Goal: Information Seeking & Learning: Learn about a topic

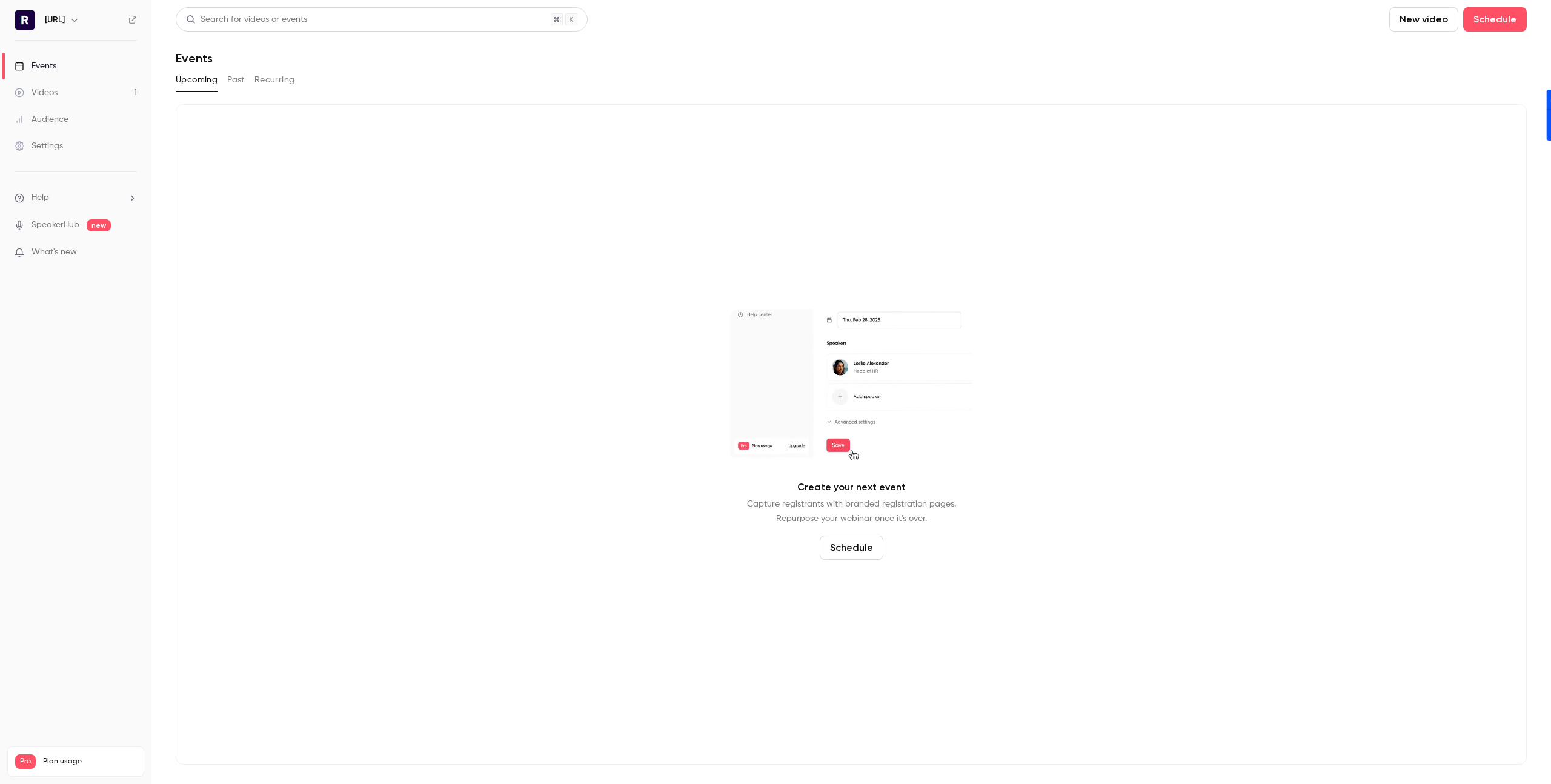
click at [55, 94] on div "Videos" at bounding box center [36, 93] width 43 height 12
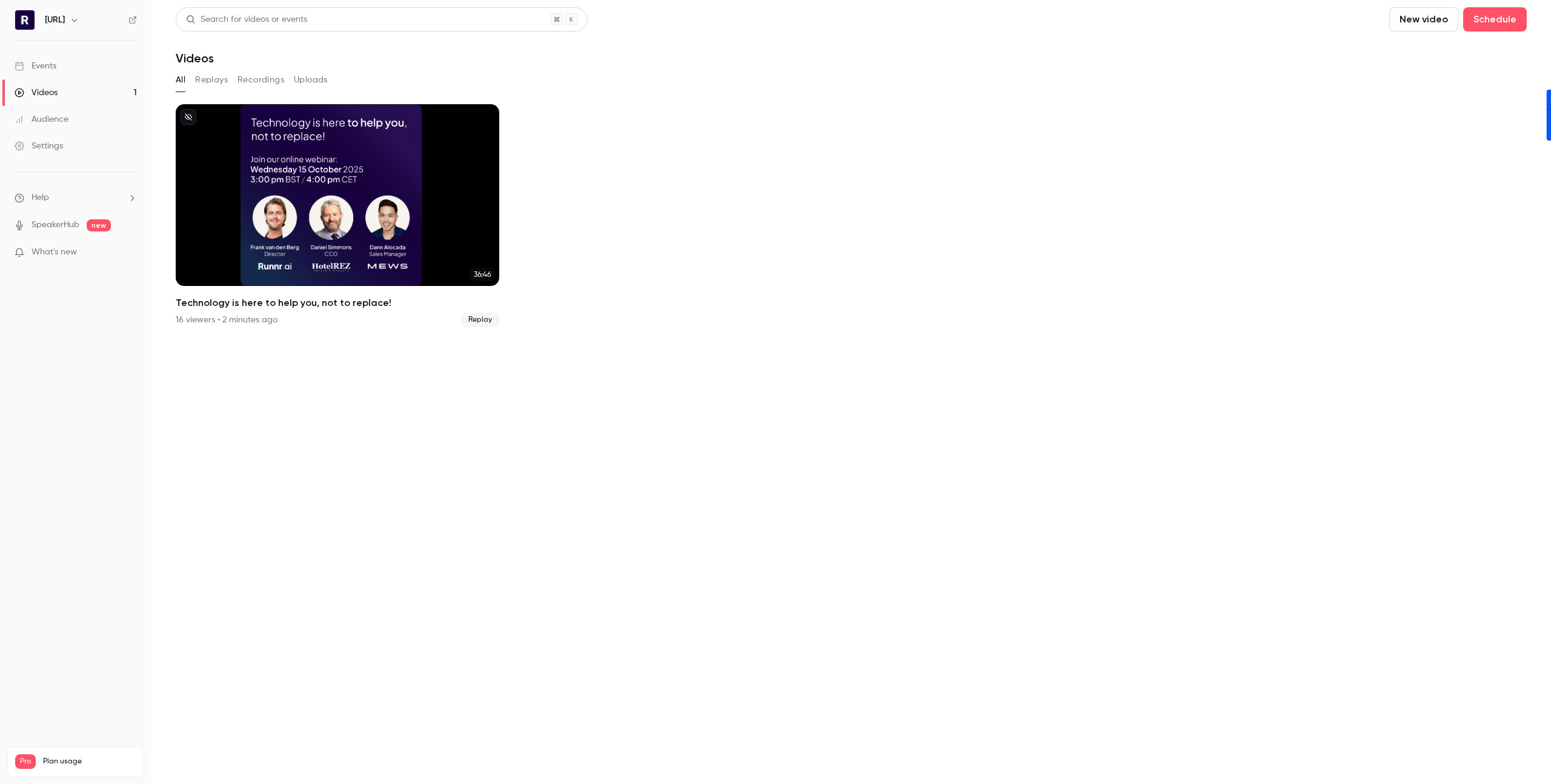
click at [201, 79] on button "Replays" at bounding box center [211, 80] width 32 height 19
click at [290, 72] on div "All Replays Recordings Uploads" at bounding box center [851, 80] width 1351 height 19
click at [319, 85] on button "Uploads" at bounding box center [310, 80] width 34 height 19
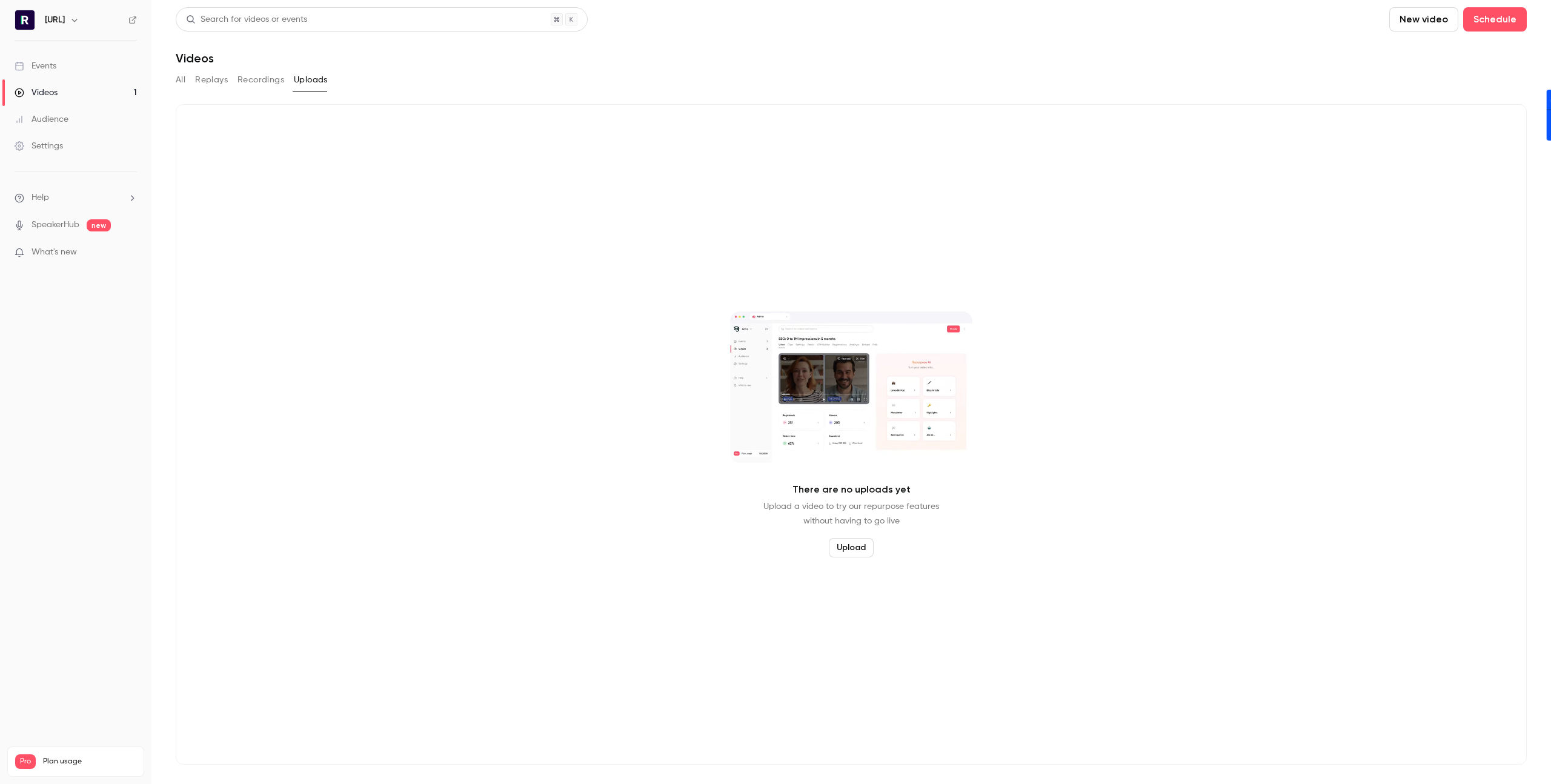
click at [48, 113] on div "Audience" at bounding box center [41, 119] width 54 height 12
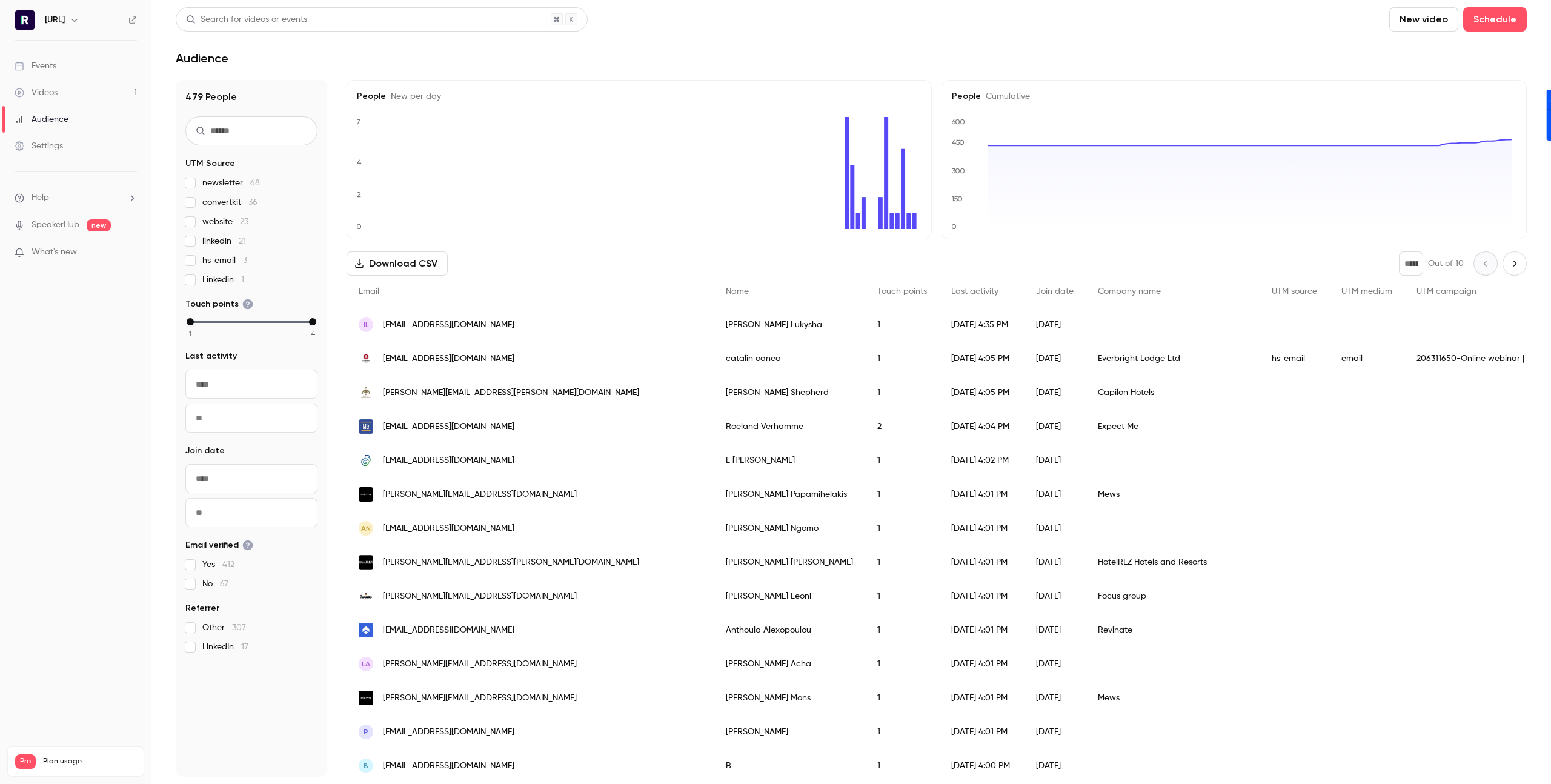
click at [205, 101] on h1 "479 People" at bounding box center [251, 97] width 132 height 14
click at [205, 100] on h1 "479 People" at bounding box center [251, 97] width 132 height 14
click at [61, 68] on link "Events" at bounding box center [76, 66] width 152 height 27
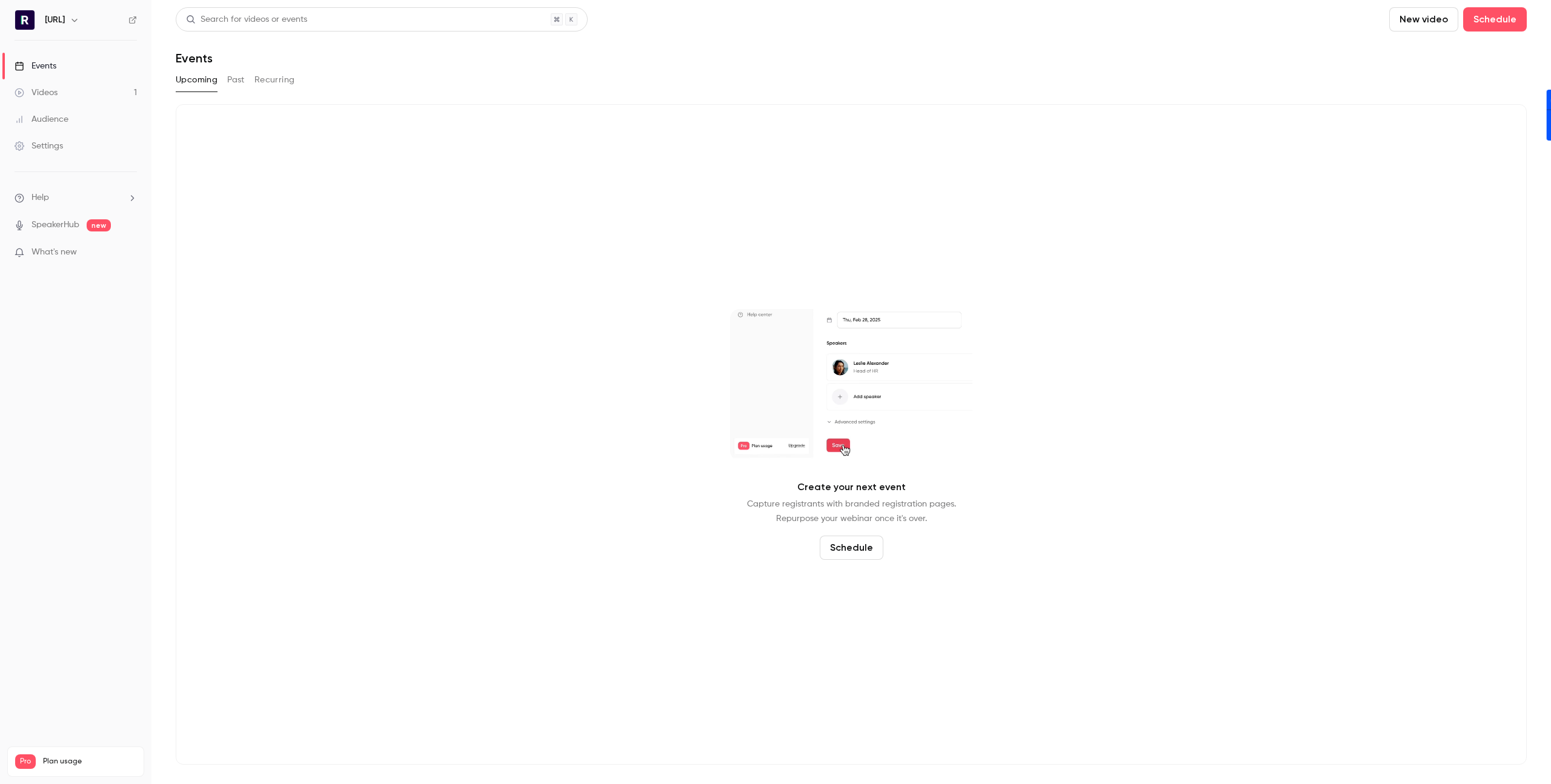
click at [237, 77] on button "Past" at bounding box center [235, 80] width 17 height 19
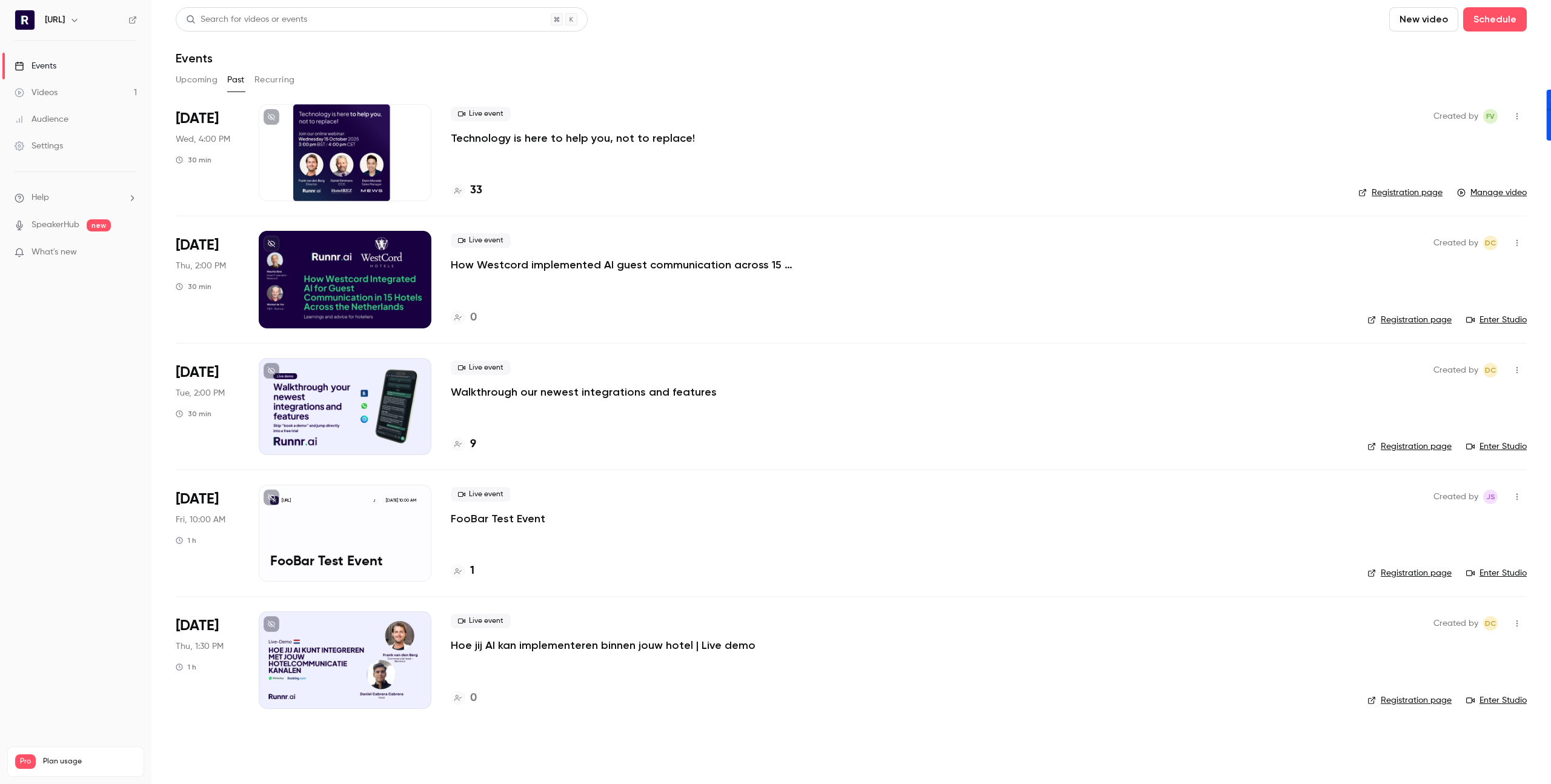
click at [486, 139] on p "Technology is here to help you, not to replace!" at bounding box center [573, 138] width 244 height 14
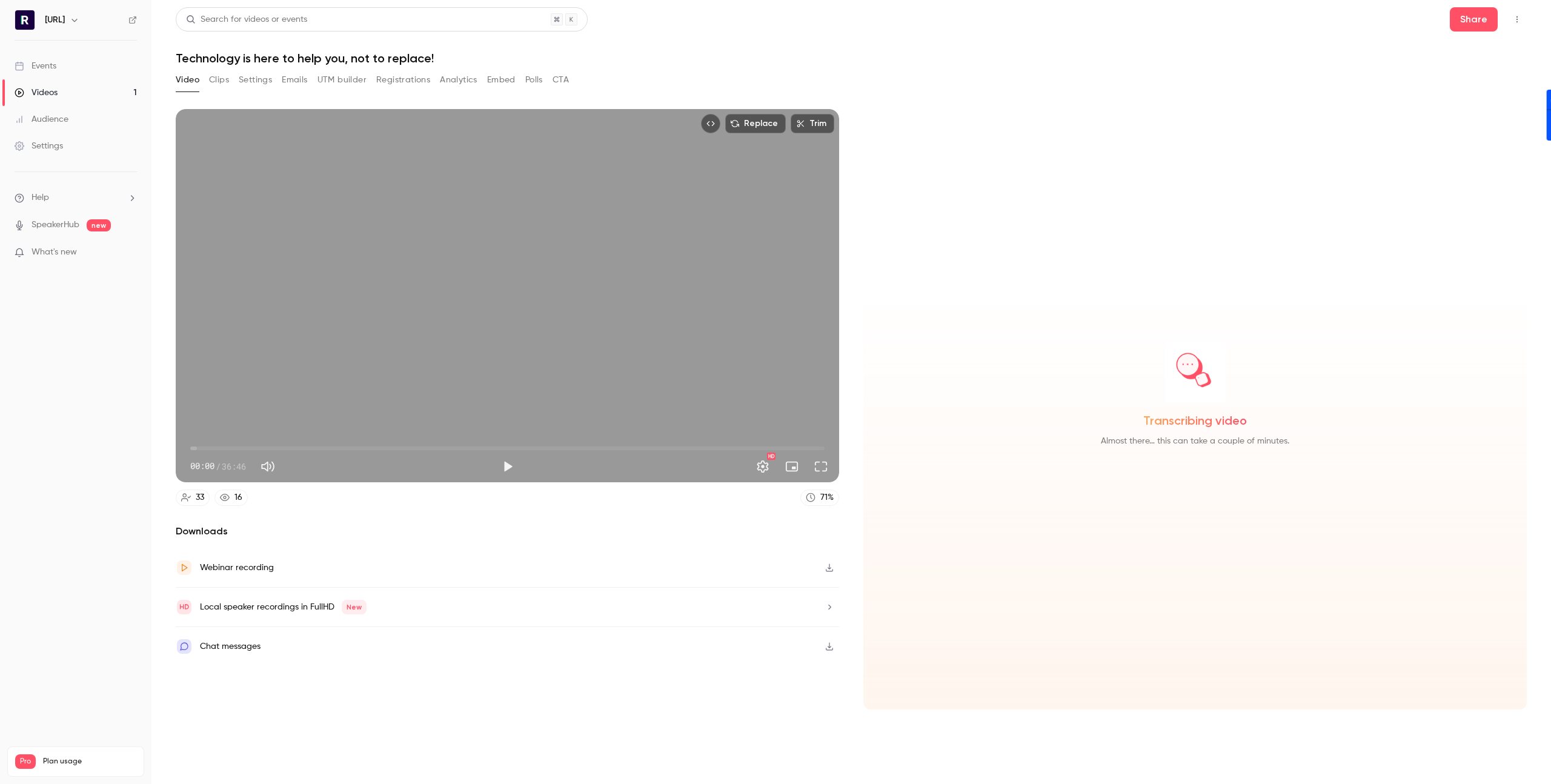
click at [466, 82] on button "Analytics" at bounding box center [459, 80] width 37 height 19
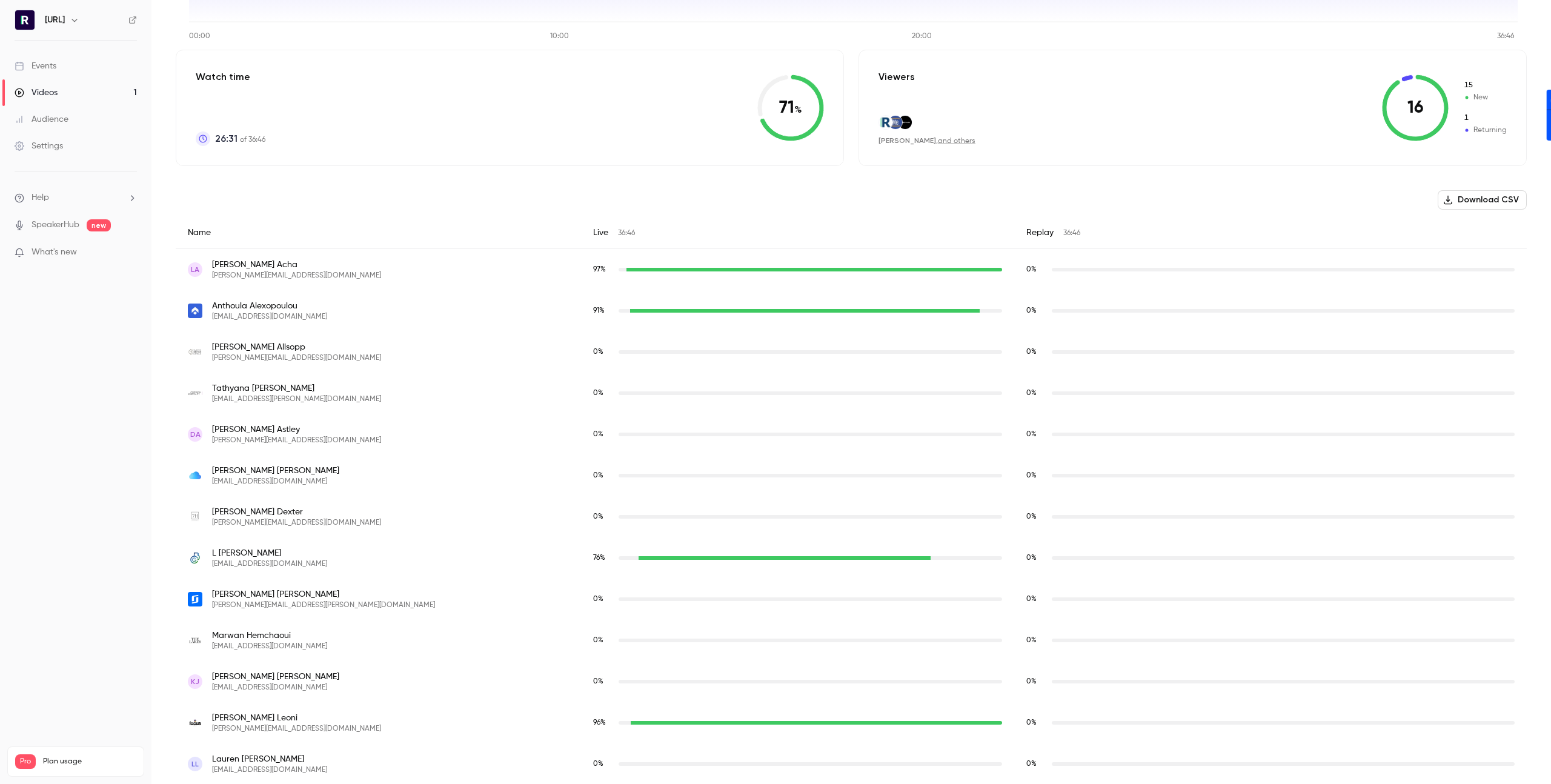
scroll to position [263, 0]
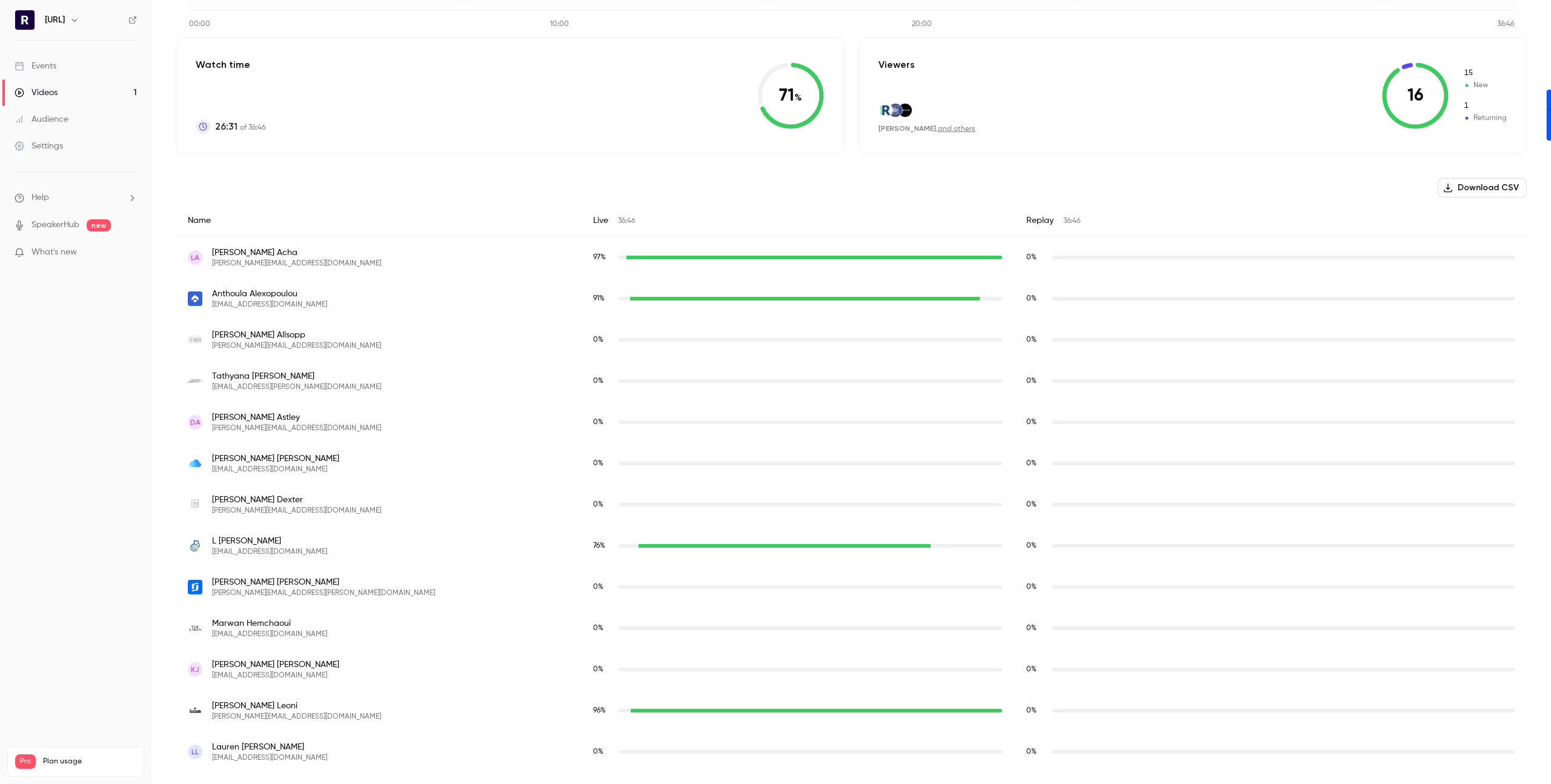
click at [356, 552] on div "L [PERSON_NAME] [EMAIL_ADDRESS][DOMAIN_NAME]" at bounding box center [378, 546] width 381 height 22
click at [357, 551] on div "L [PERSON_NAME] [EMAIL_ADDRESS][DOMAIN_NAME]" at bounding box center [378, 546] width 381 height 22
click at [380, 710] on div "[PERSON_NAME] [PERSON_NAME][EMAIL_ADDRESS][DOMAIN_NAME]" at bounding box center [378, 711] width 381 height 22
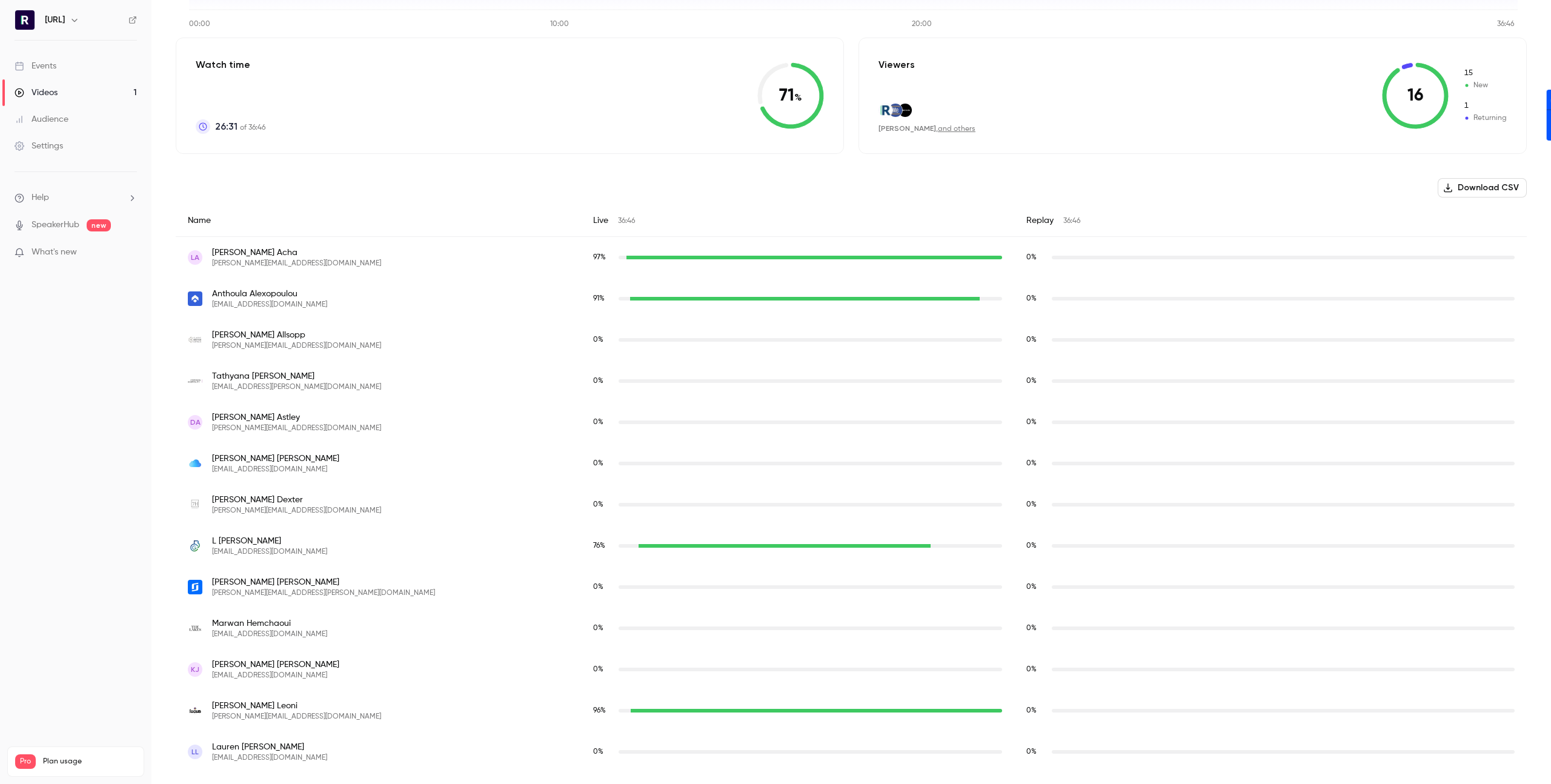
click at [380, 710] on div "[PERSON_NAME] [PERSON_NAME][EMAIL_ADDRESS][DOMAIN_NAME]" at bounding box center [378, 711] width 381 height 22
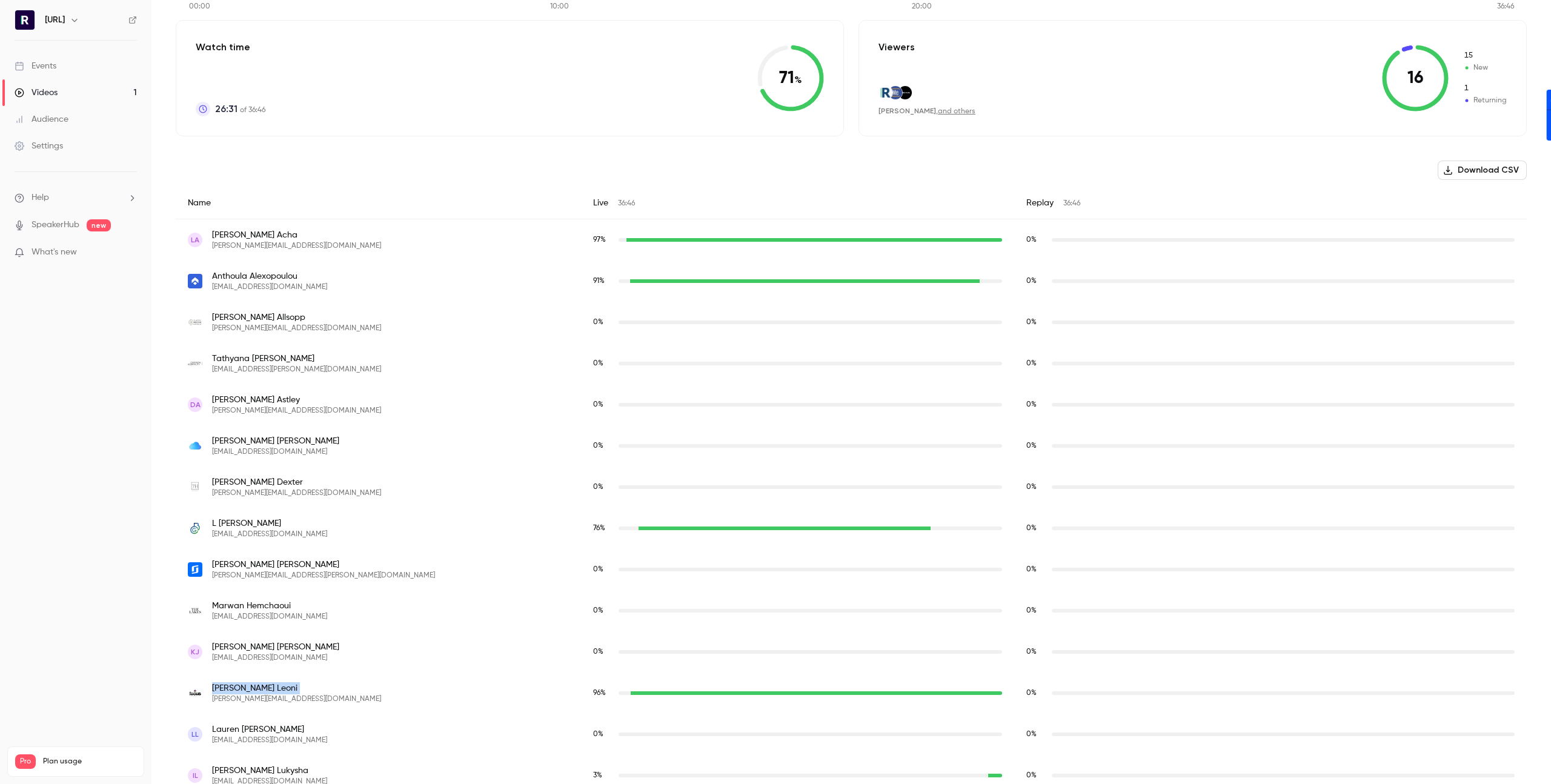
scroll to position [545, 0]
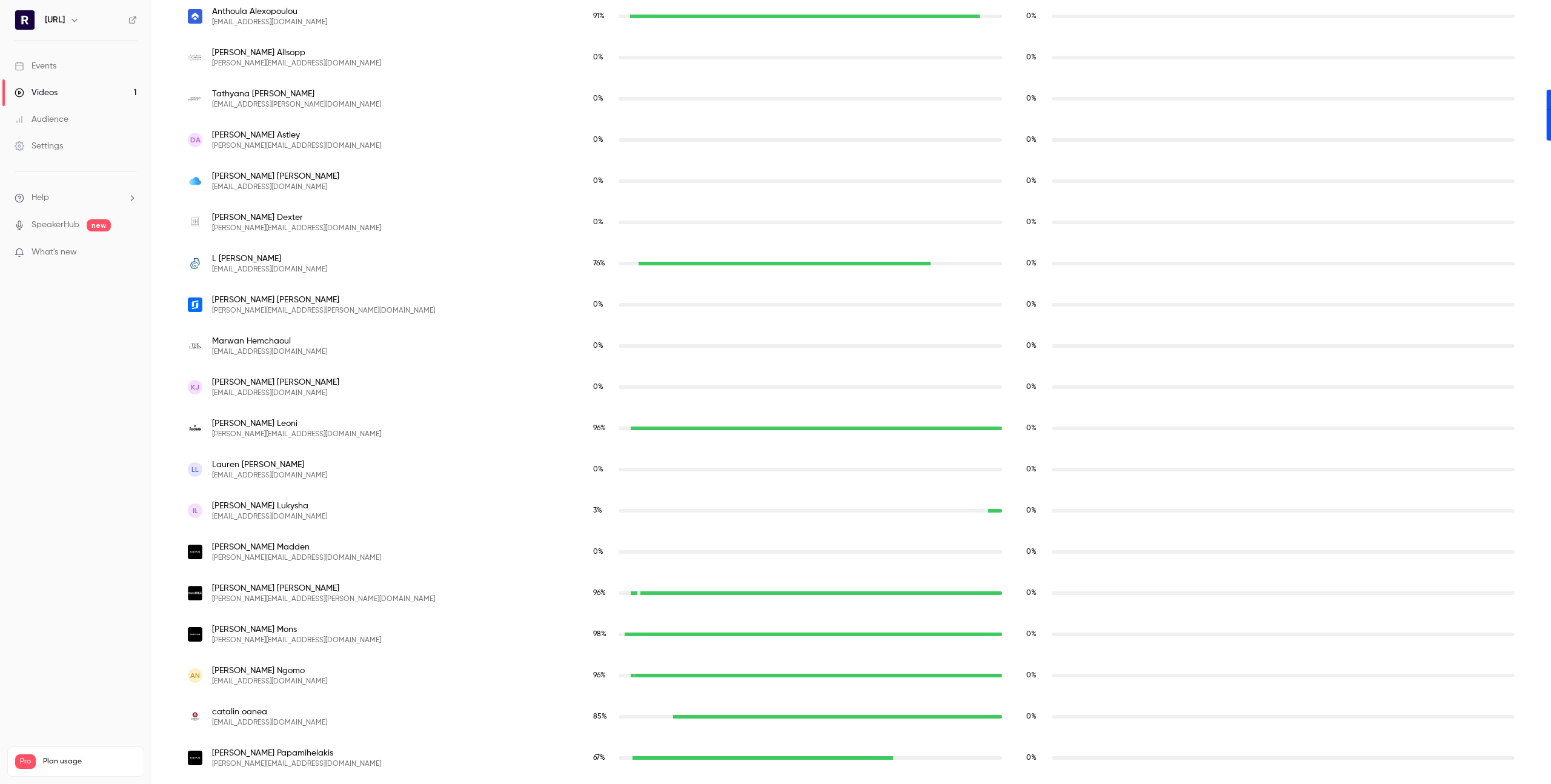
click at [397, 596] on div "[PERSON_NAME] [PERSON_NAME][EMAIL_ADDRESS][PERSON_NAME][DOMAIN_NAME]" at bounding box center [378, 593] width 381 height 22
click at [397, 596] on div "[PERSON_NAME] [PERSON_NAME][EMAIL_ADDRESS][PERSON_NAME][DOMAIN_NAME]" at bounding box center [378, 593] width 381 height 22
click at [405, 601] on div "[PERSON_NAME] [PERSON_NAME][EMAIL_ADDRESS][PERSON_NAME][DOMAIN_NAME]" at bounding box center [378, 593] width 381 height 22
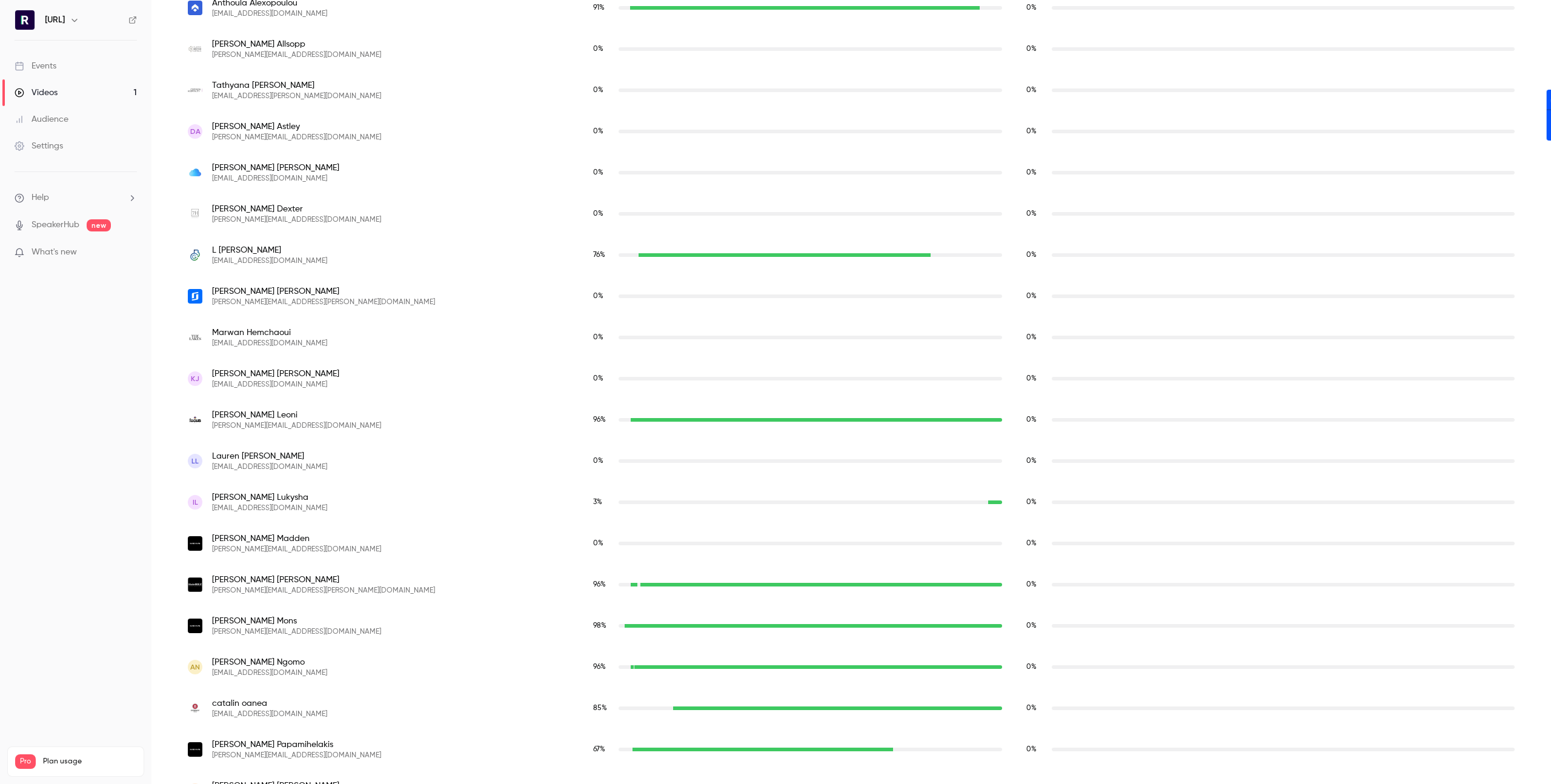
scroll to position [563, 0]
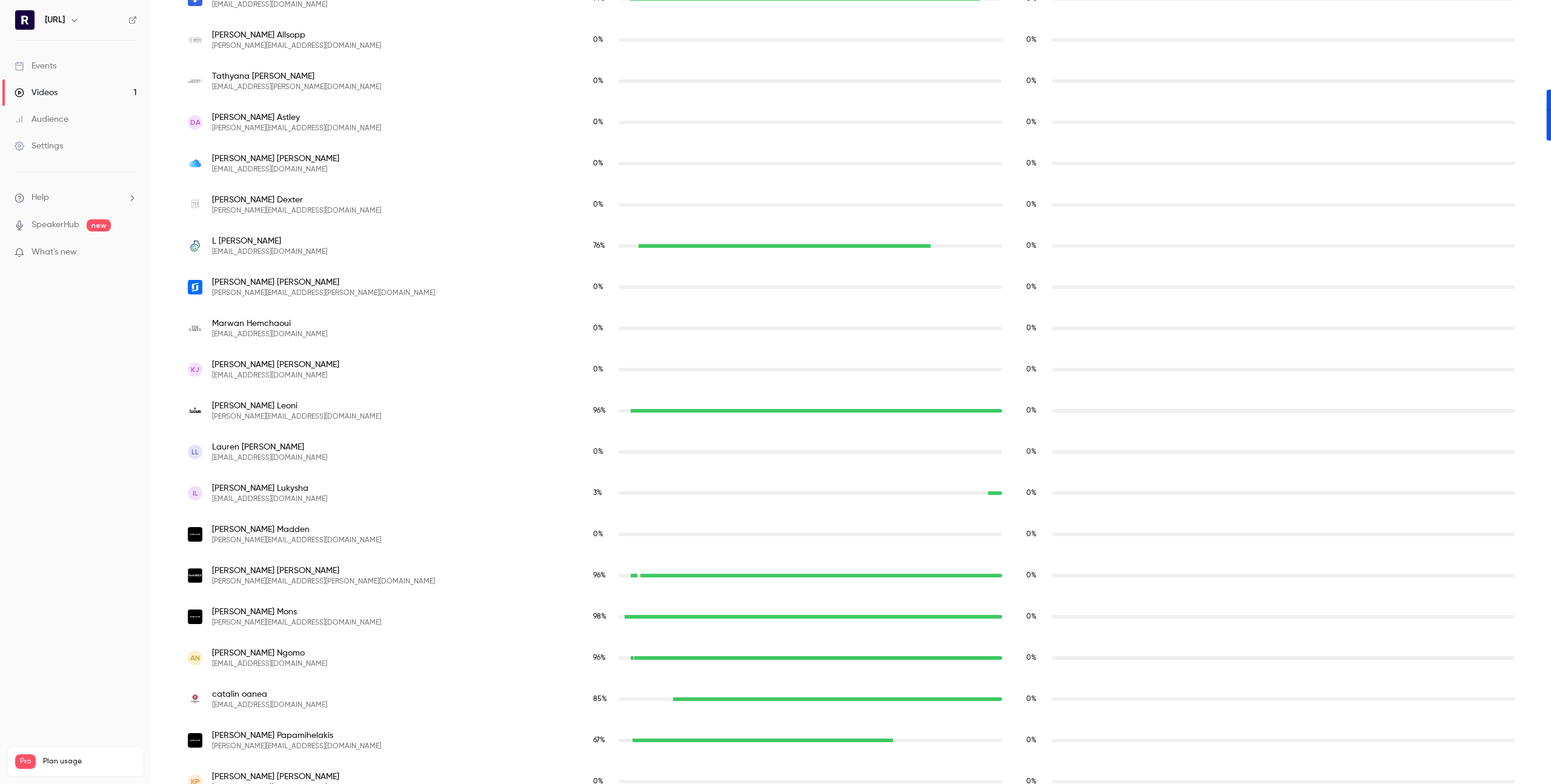
click at [377, 614] on div "[PERSON_NAME] [PERSON_NAME][EMAIL_ADDRESS][DOMAIN_NAME]" at bounding box center [378, 616] width 381 height 22
drag, startPoint x: 377, startPoint y: 614, endPoint x: 377, endPoint y: 634, distance: 20.0
click at [377, 614] on div "[PERSON_NAME] [PERSON_NAME][EMAIL_ADDRESS][DOMAIN_NAME]" at bounding box center [378, 616] width 381 height 22
click at [366, 654] on div "AN [PERSON_NAME] [PERSON_NAME][EMAIL_ADDRESS][DOMAIN_NAME]" at bounding box center [378, 658] width 381 height 22
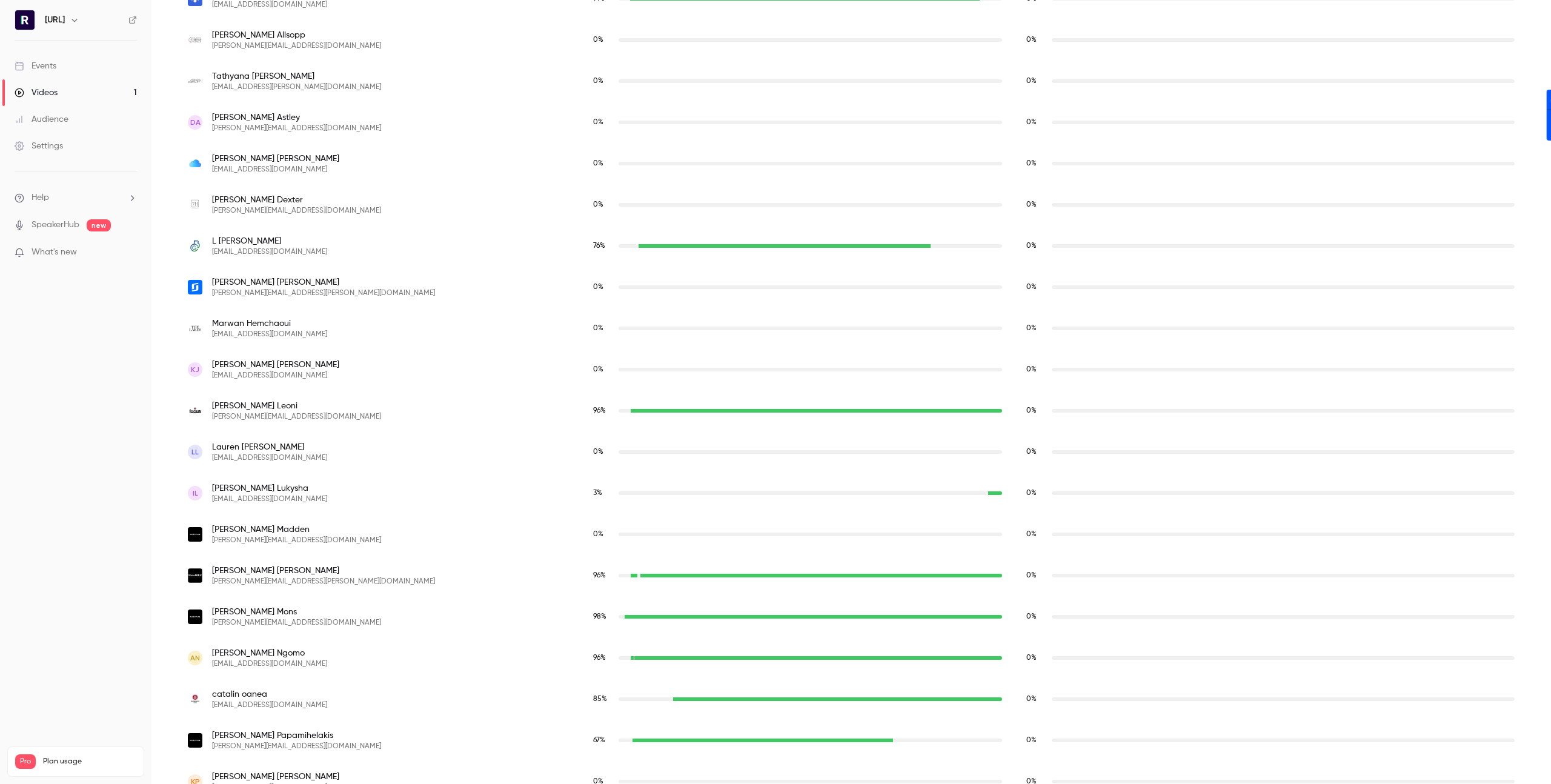
click at [366, 654] on div "AN [PERSON_NAME] [PERSON_NAME][EMAIL_ADDRESS][DOMAIN_NAME]" at bounding box center [378, 658] width 381 height 22
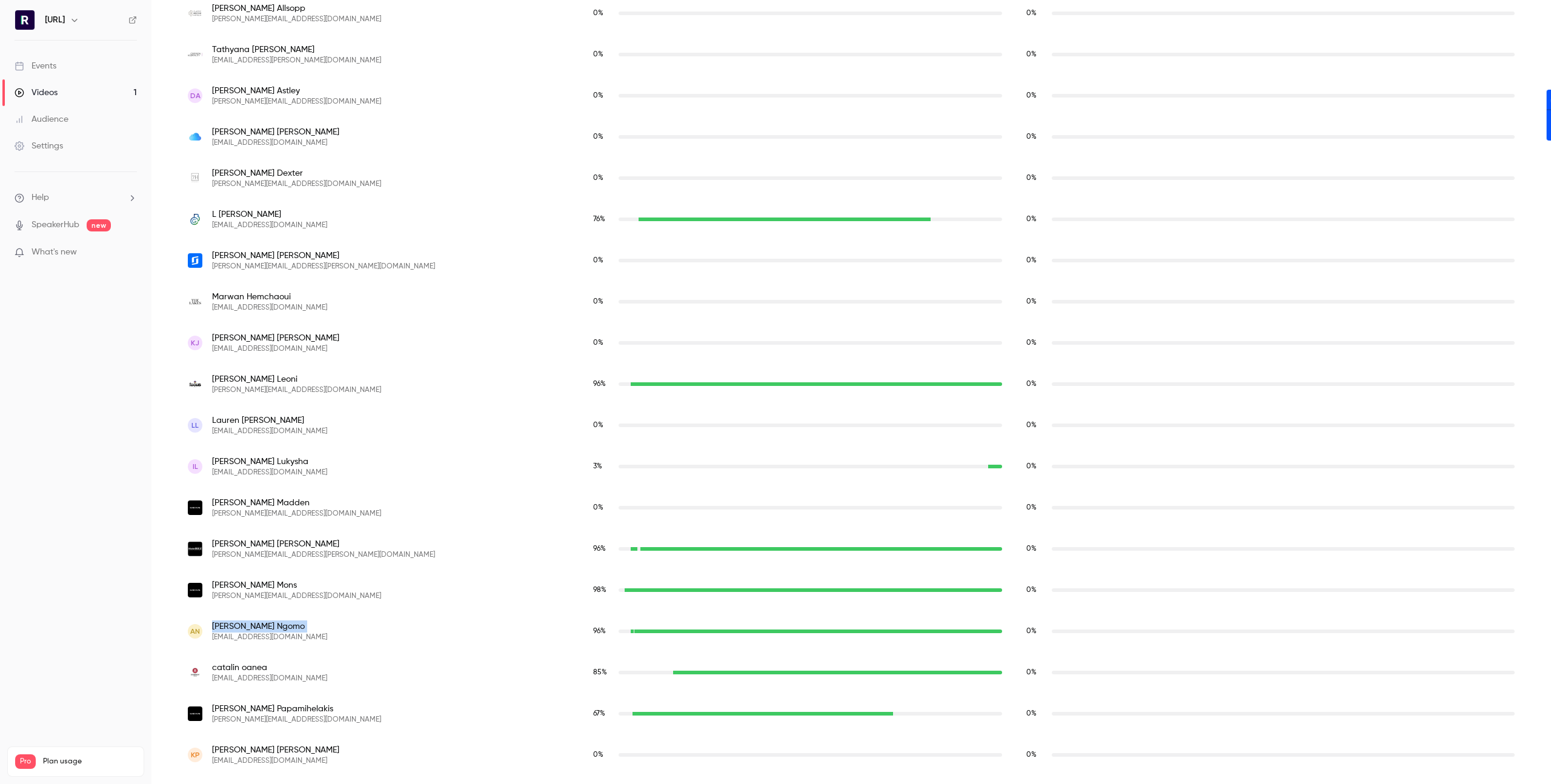
scroll to position [594, 0]
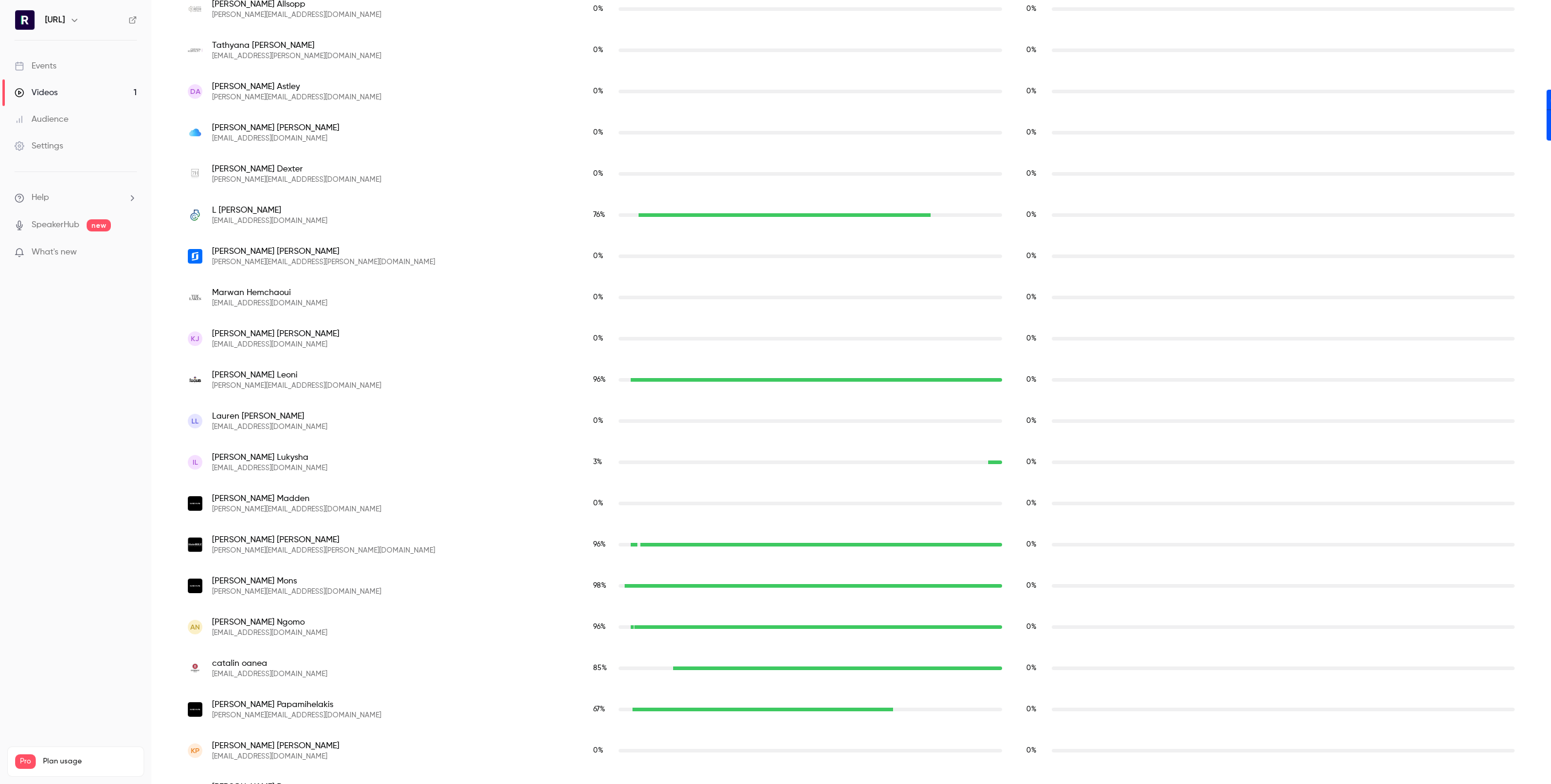
click at [370, 674] on div "[PERSON_NAME] [EMAIL_ADDRESS][DOMAIN_NAME]" at bounding box center [378, 668] width 381 height 22
click at [286, 663] on span "[PERSON_NAME]" at bounding box center [269, 663] width 115 height 12
click at [286, 662] on span "[PERSON_NAME]" at bounding box center [269, 663] width 115 height 12
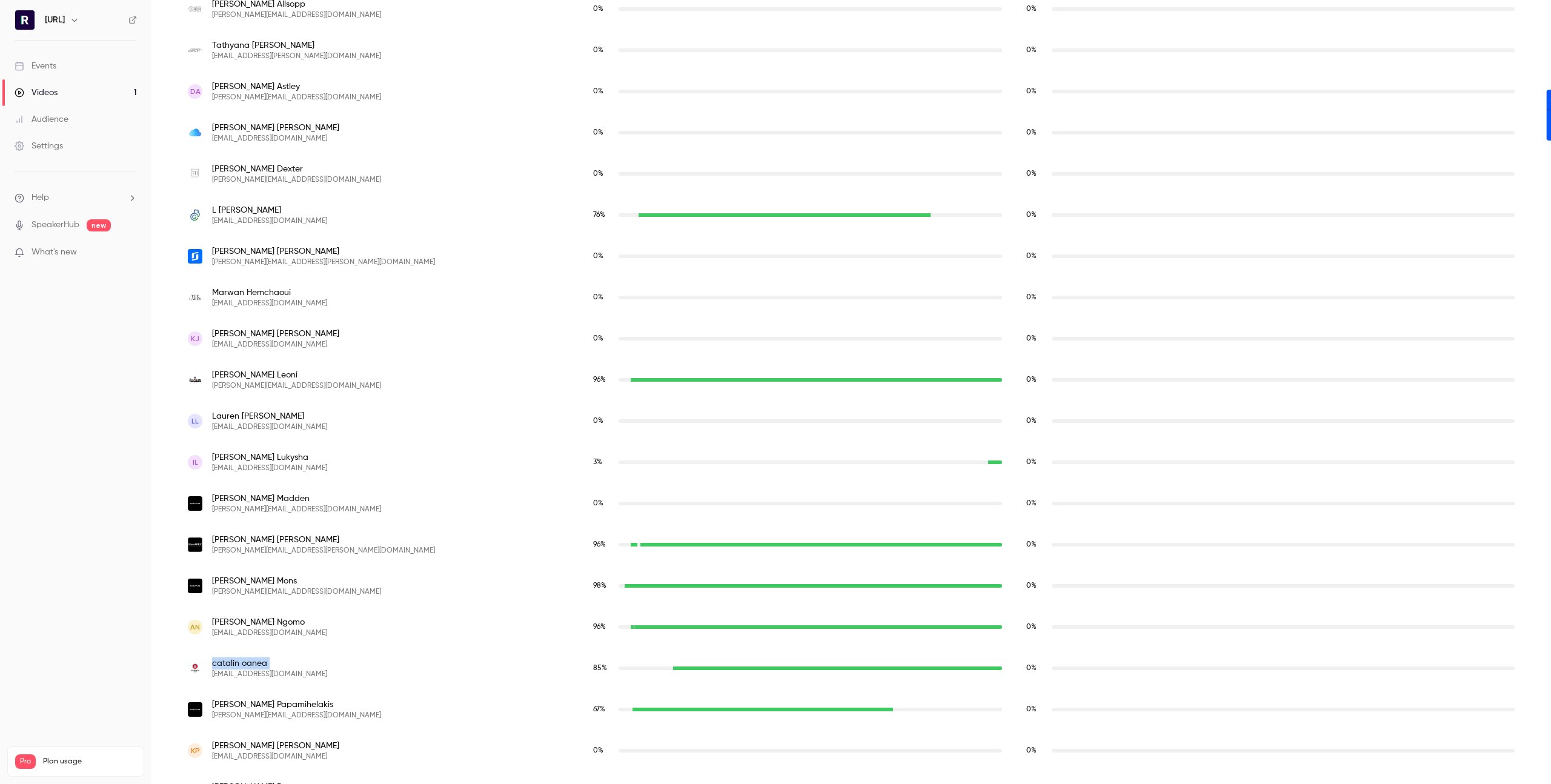
click at [286, 662] on span "[PERSON_NAME]" at bounding box center [269, 663] width 115 height 12
click at [430, 683] on div "[PERSON_NAME] [EMAIL_ADDRESS][DOMAIN_NAME]" at bounding box center [379, 668] width 406 height 41
drag, startPoint x: 342, startPoint y: 675, endPoint x: 242, endPoint y: 678, distance: 100.0
click at [242, 678] on div "[PERSON_NAME] [EMAIL_ADDRESS][DOMAIN_NAME]" at bounding box center [378, 668] width 381 height 22
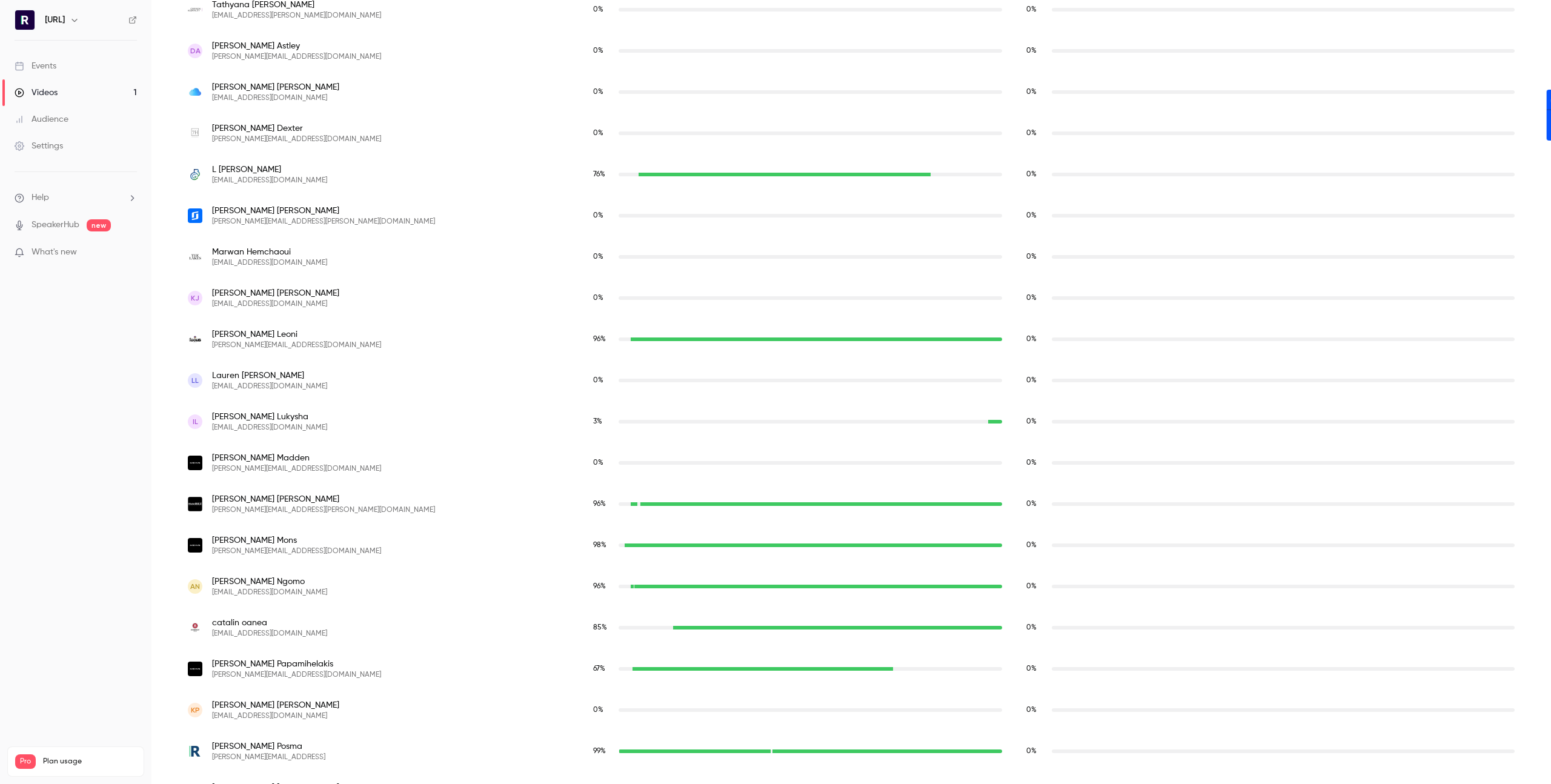
scroll to position [640, 0]
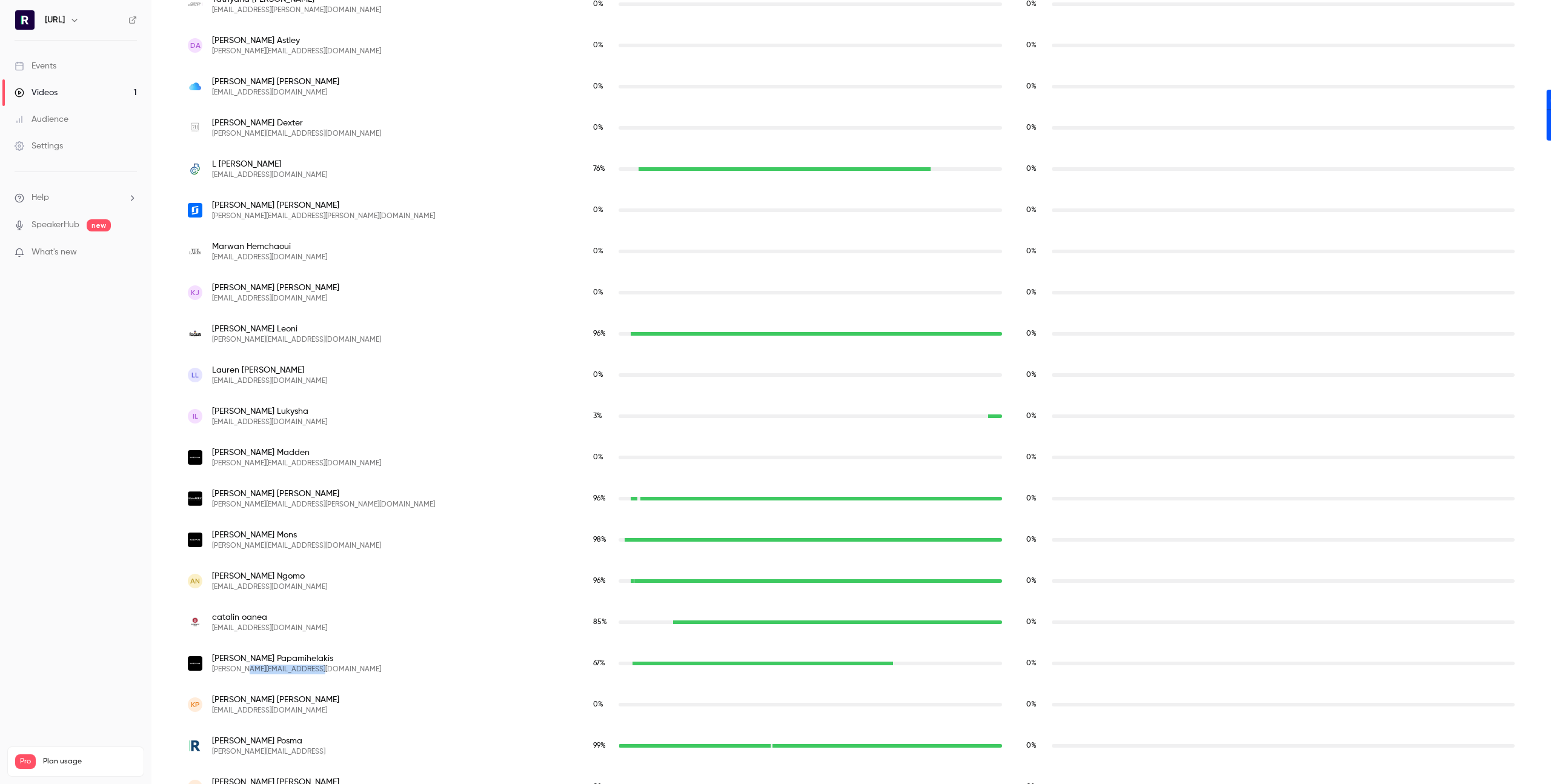
drag, startPoint x: 381, startPoint y: 665, endPoint x: 244, endPoint y: 665, distance: 137.0
click at [244, 665] on div "[PERSON_NAME] [PERSON_NAME][EMAIL_ADDRESS][DOMAIN_NAME]" at bounding box center [378, 663] width 381 height 22
click at [398, 670] on div "[PERSON_NAME] [PERSON_NAME][EMAIL_ADDRESS][DOMAIN_NAME]" at bounding box center [378, 663] width 381 height 22
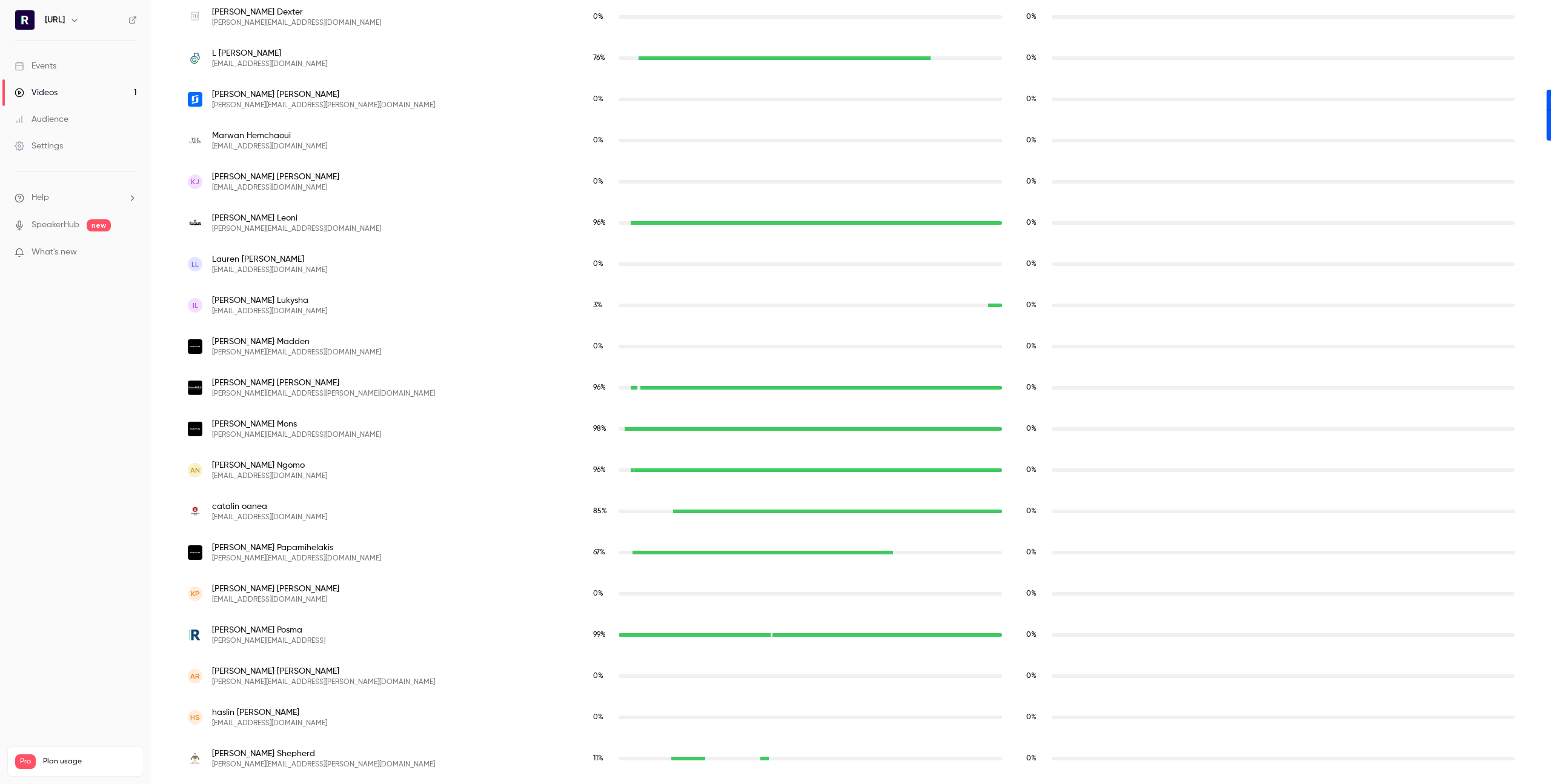
scroll to position [755, 0]
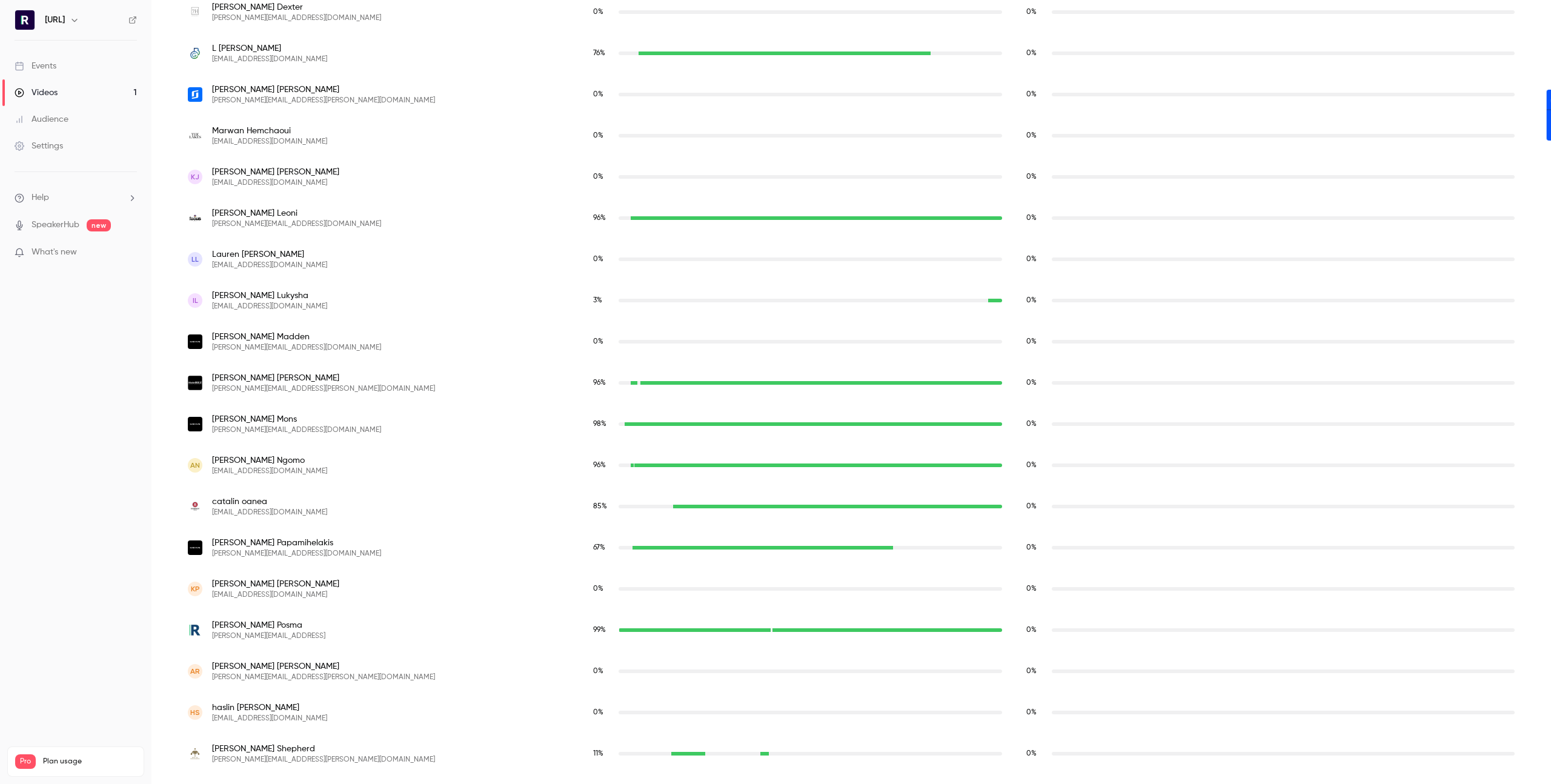
click at [321, 631] on div "[PERSON_NAME] [PERSON_NAME][EMAIL_ADDRESS]" at bounding box center [378, 630] width 381 height 22
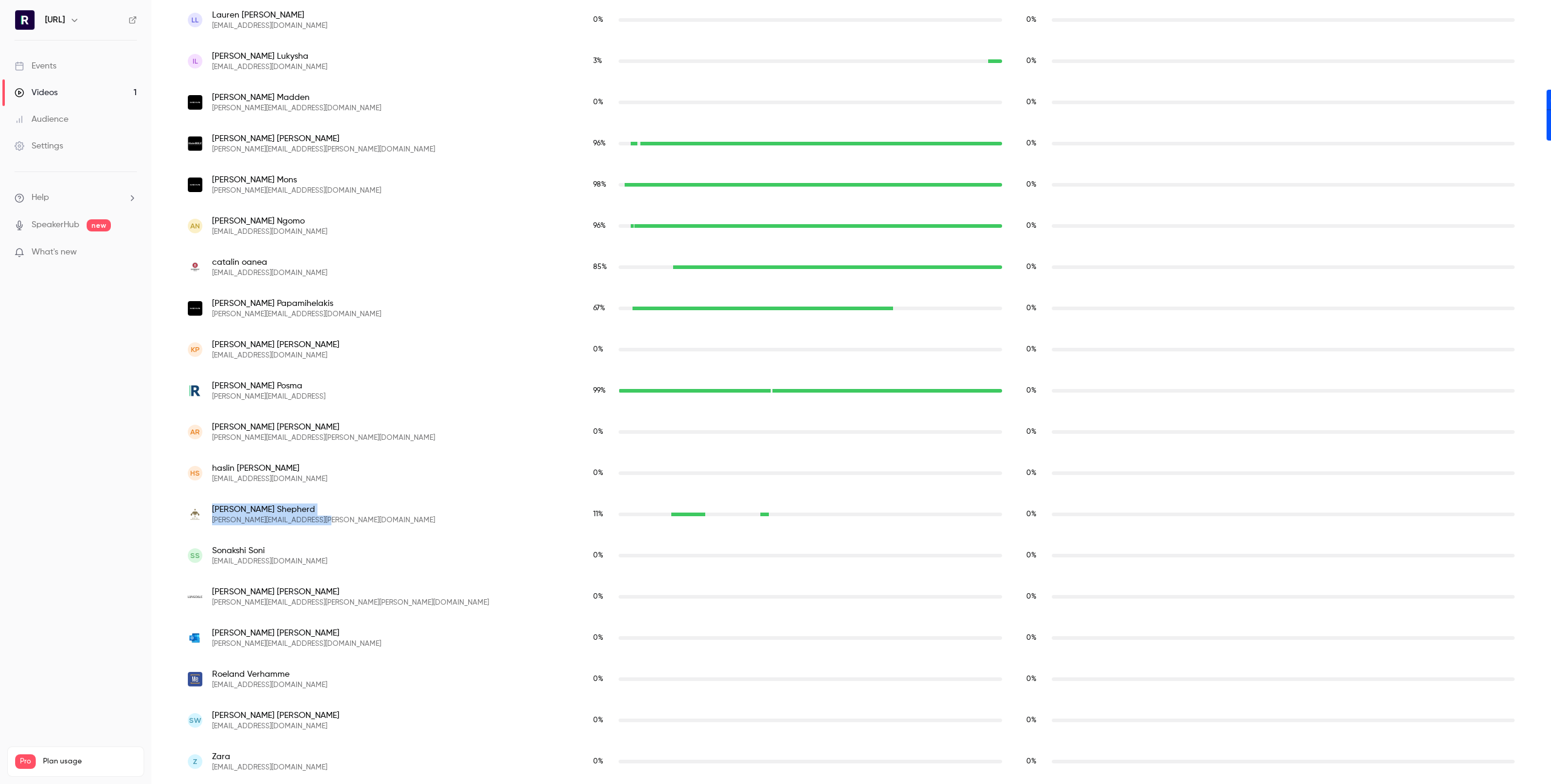
drag, startPoint x: 366, startPoint y: 517, endPoint x: 225, endPoint y: 501, distance: 141.9
click at [225, 501] on div "[PERSON_NAME] [PERSON_NAME][EMAIL_ADDRESS][PERSON_NAME][DOMAIN_NAME]" at bounding box center [379, 514] width 406 height 41
click at [212, 505] on span "[PERSON_NAME]" at bounding box center [323, 510] width 223 height 12
drag, startPoint x: 222, startPoint y: 507, endPoint x: 385, endPoint y: 516, distance: 163.2
click at [385, 516] on div "[PERSON_NAME] [PERSON_NAME][EMAIL_ADDRESS][PERSON_NAME][DOMAIN_NAME]" at bounding box center [378, 514] width 381 height 22
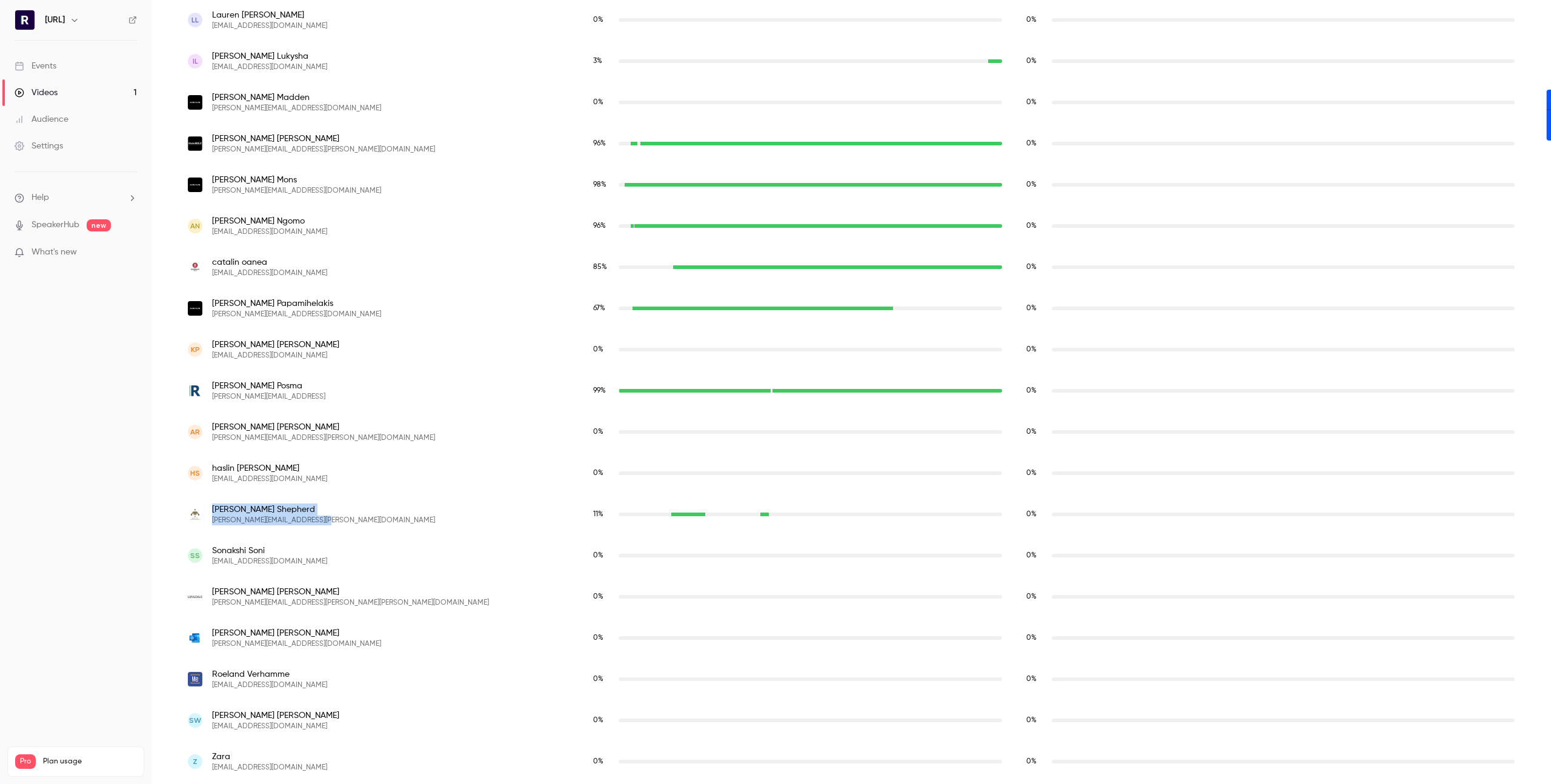
click at [385, 516] on div "[PERSON_NAME] [PERSON_NAME][EMAIL_ADDRESS][PERSON_NAME][DOMAIN_NAME]" at bounding box center [378, 514] width 381 height 22
drag, startPoint x: 385, startPoint y: 516, endPoint x: 213, endPoint y: 494, distance: 173.4
click at [213, 494] on div "[PERSON_NAME] [PERSON_NAME][EMAIL_ADDRESS][PERSON_NAME][DOMAIN_NAME]" at bounding box center [379, 514] width 406 height 41
click at [319, 519] on span "[PERSON_NAME][EMAIL_ADDRESS][PERSON_NAME][DOMAIN_NAME]" at bounding box center [323, 521] width 223 height 10
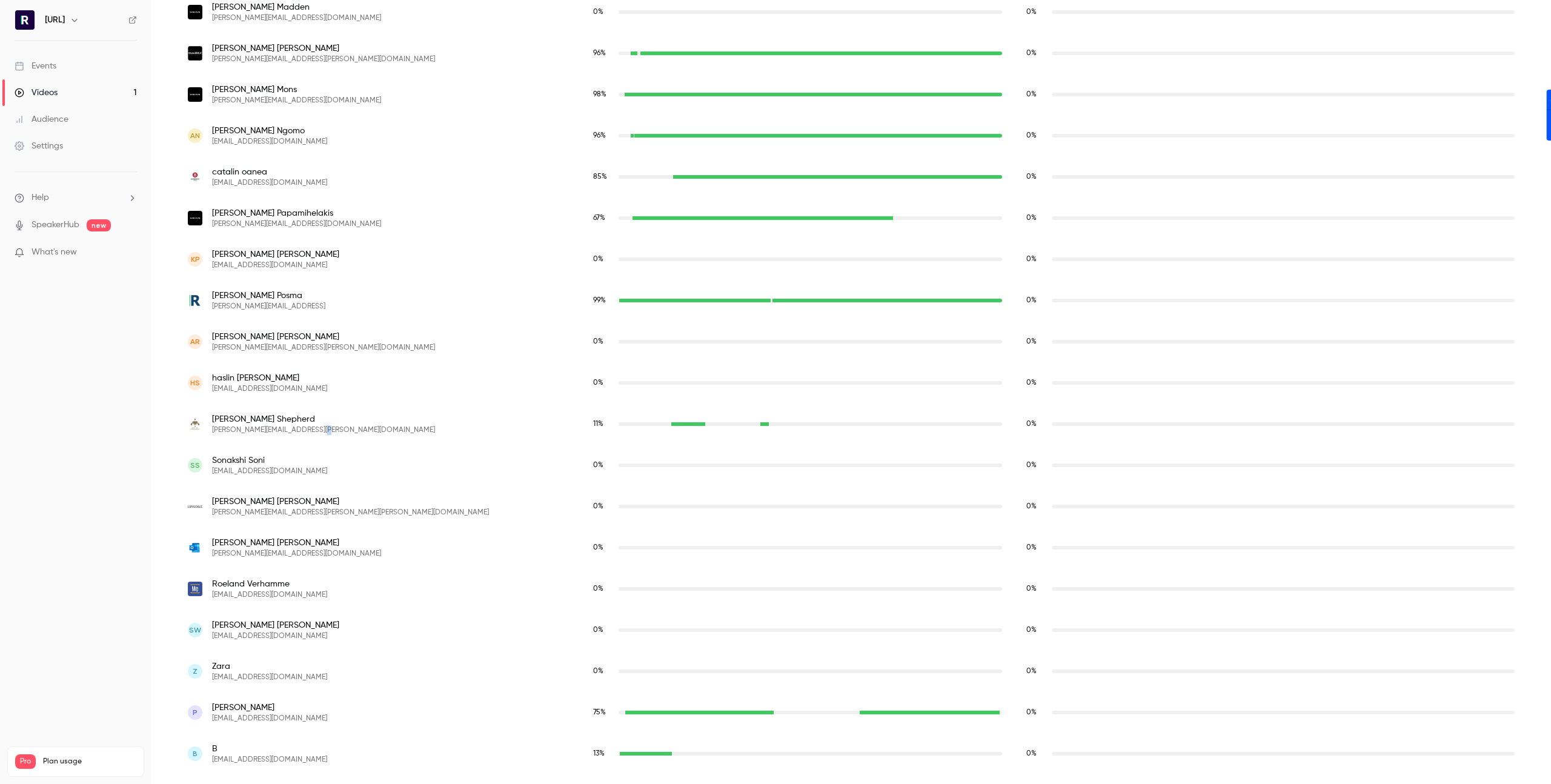
scroll to position [1083, 0]
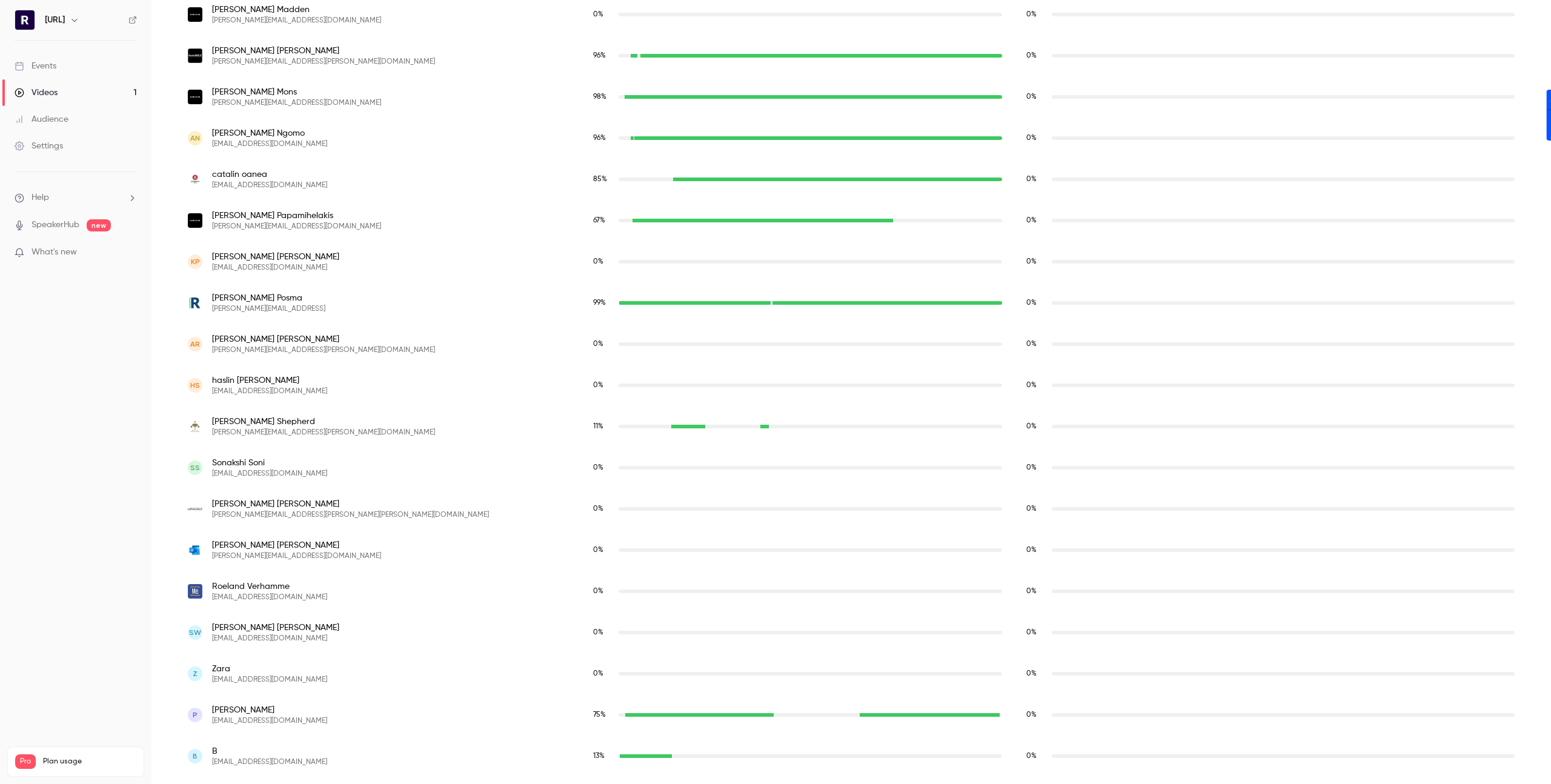
click at [217, 705] on span "[PERSON_NAME]" at bounding box center [269, 710] width 115 height 12
click at [326, 718] on div "P Pieter [EMAIL_ADDRESS][DOMAIN_NAME]" at bounding box center [378, 715] width 381 height 22
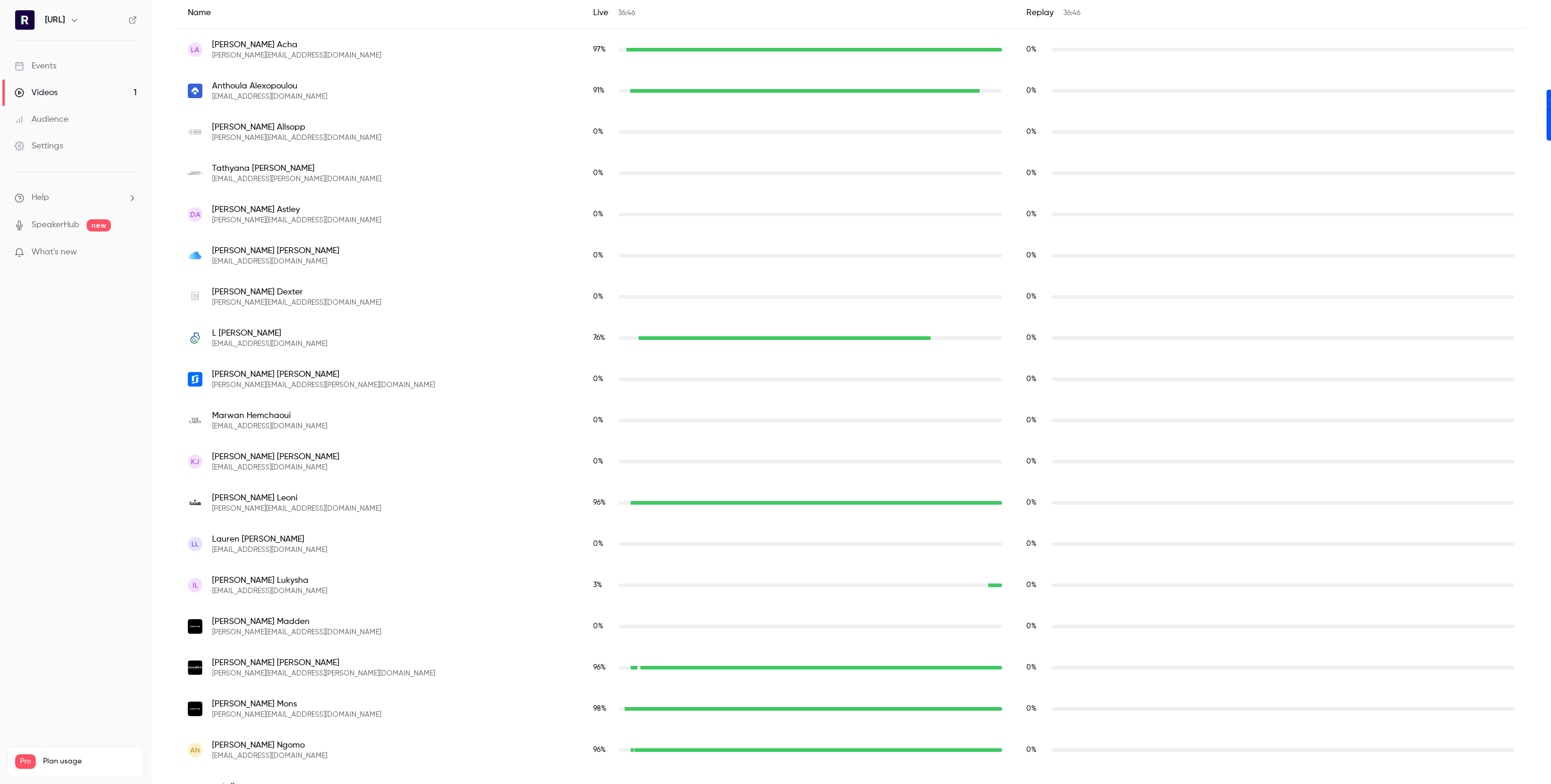
scroll to position [0, 0]
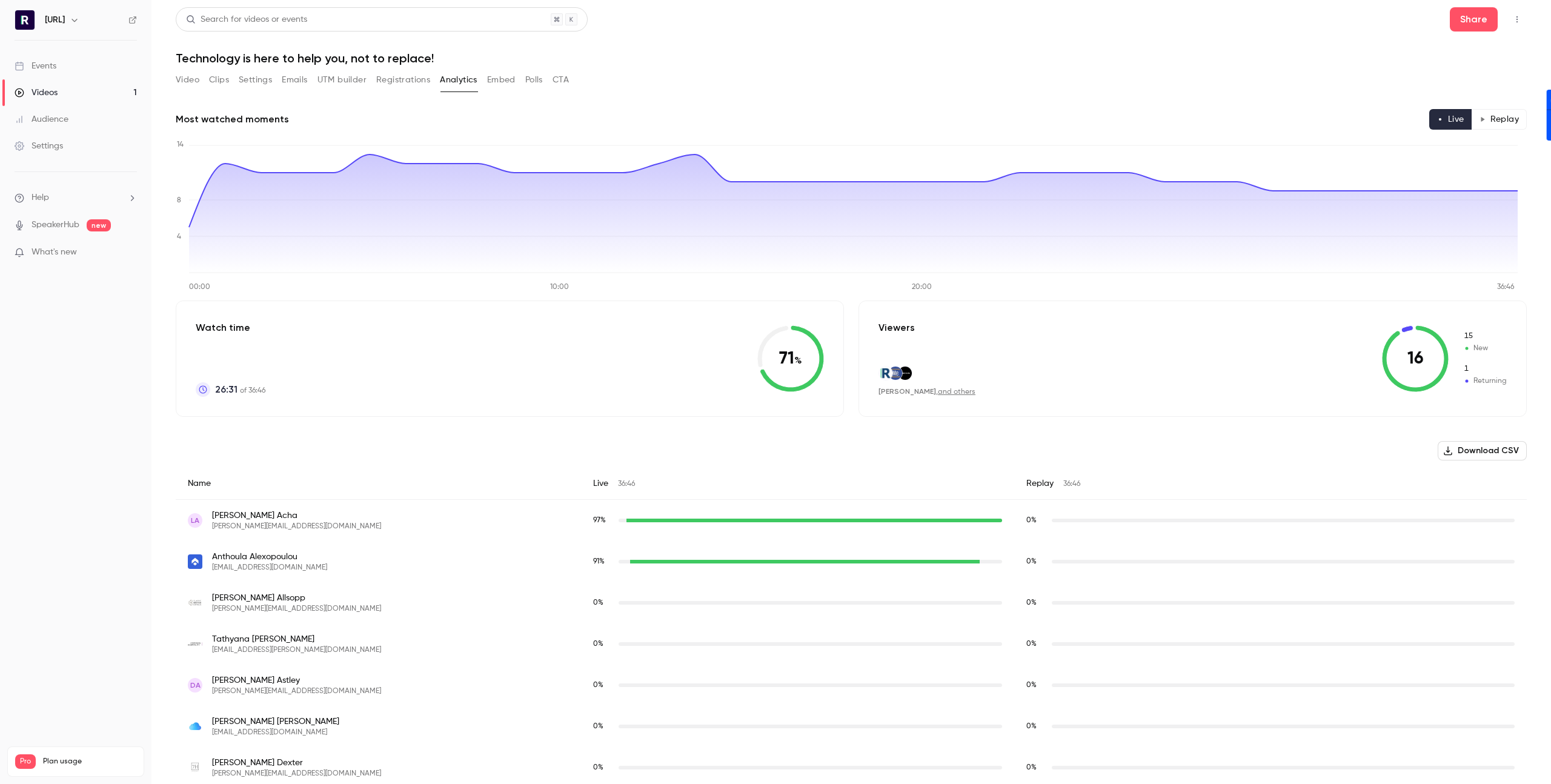
click at [45, 96] on div "Videos" at bounding box center [36, 93] width 43 height 12
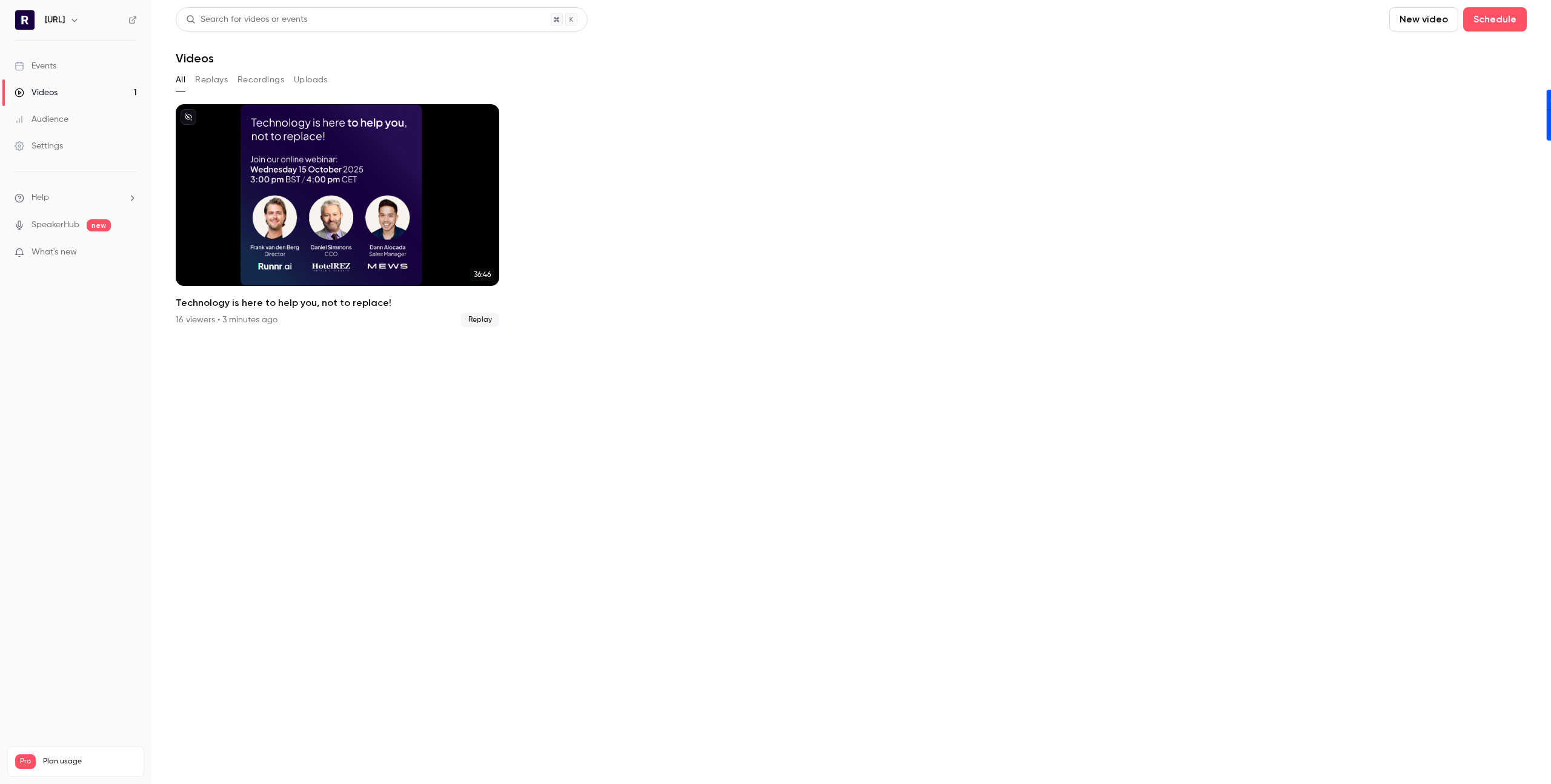
click at [57, 66] on div "Events" at bounding box center [35, 66] width 42 height 12
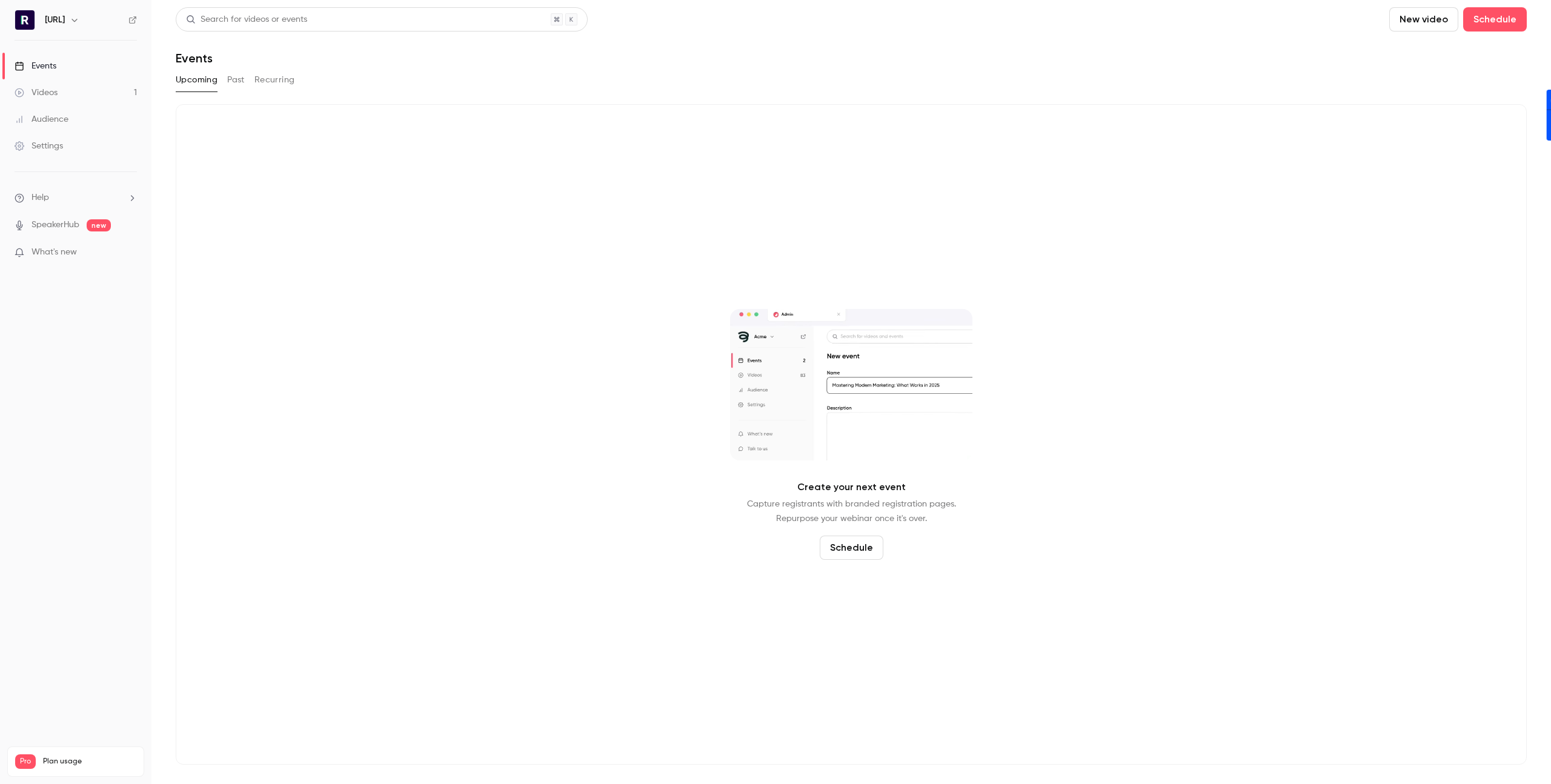
click at [229, 74] on button "Past" at bounding box center [235, 80] width 17 height 19
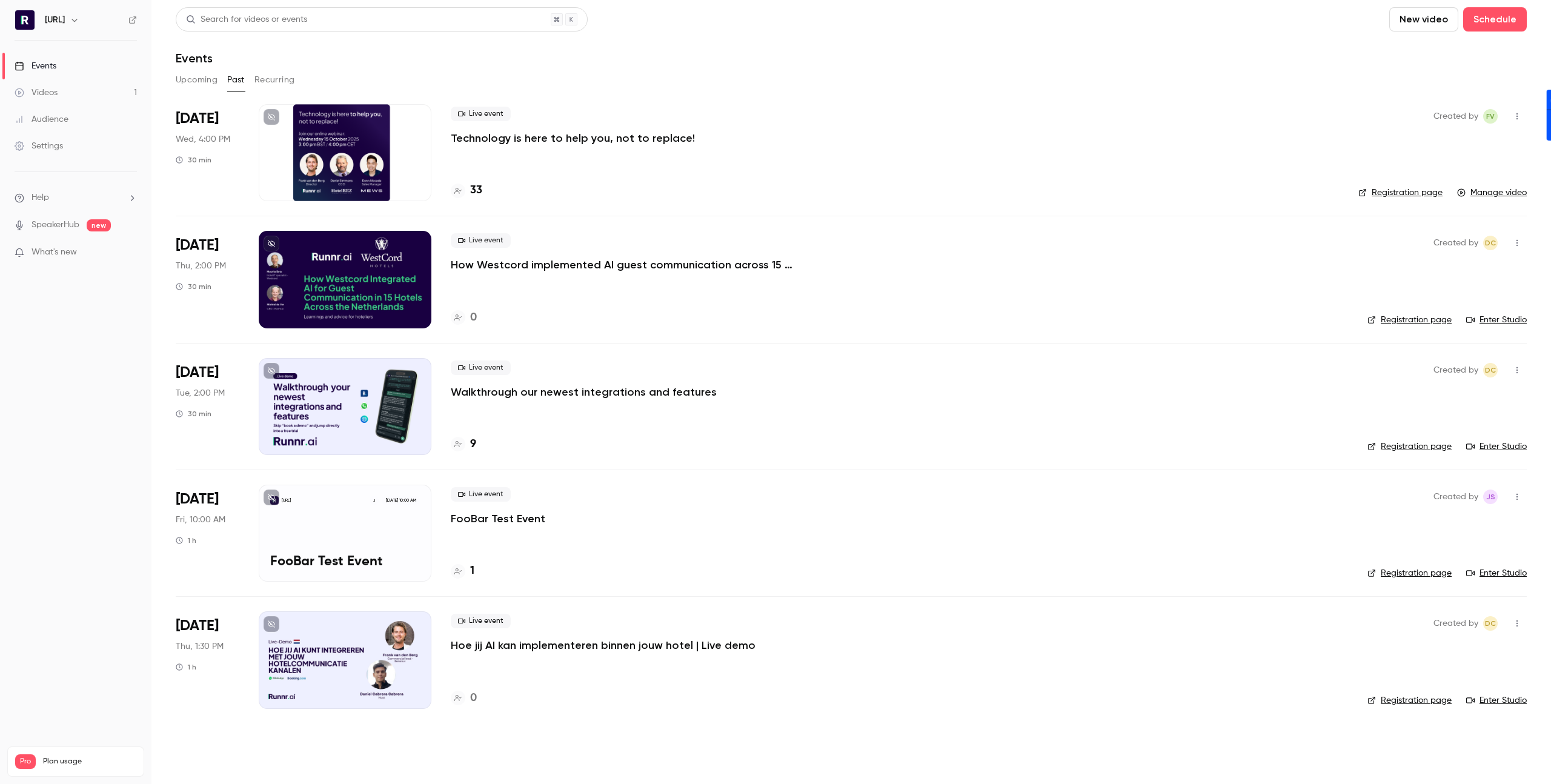
click at [506, 645] on p "Hoe jij AI kan implementeren binnen jouw hotel | Live demo" at bounding box center [603, 645] width 305 height 14
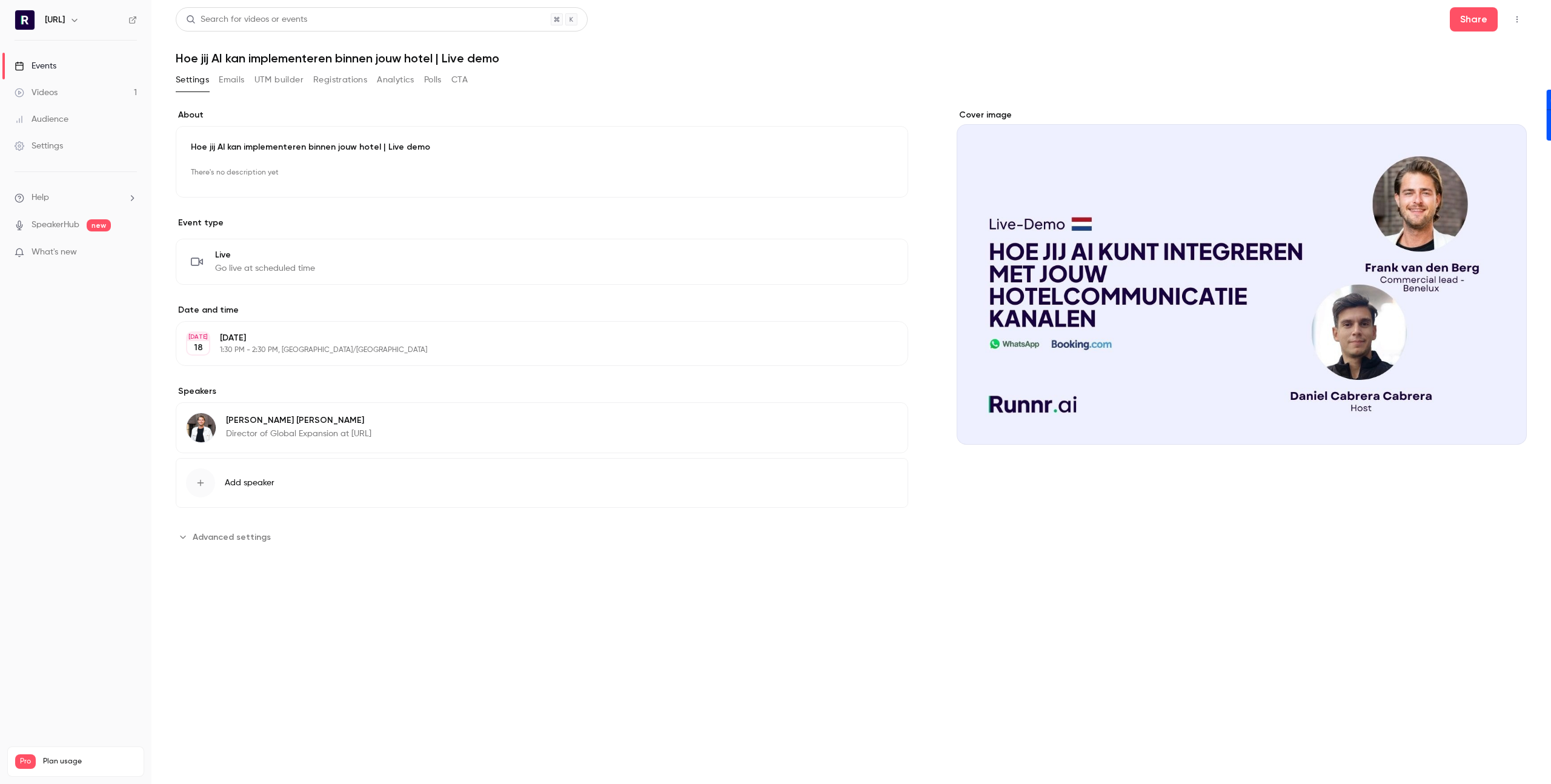
click at [388, 81] on button "Analytics" at bounding box center [395, 80] width 37 height 19
click at [37, 63] on div "Events" at bounding box center [35, 66] width 42 height 12
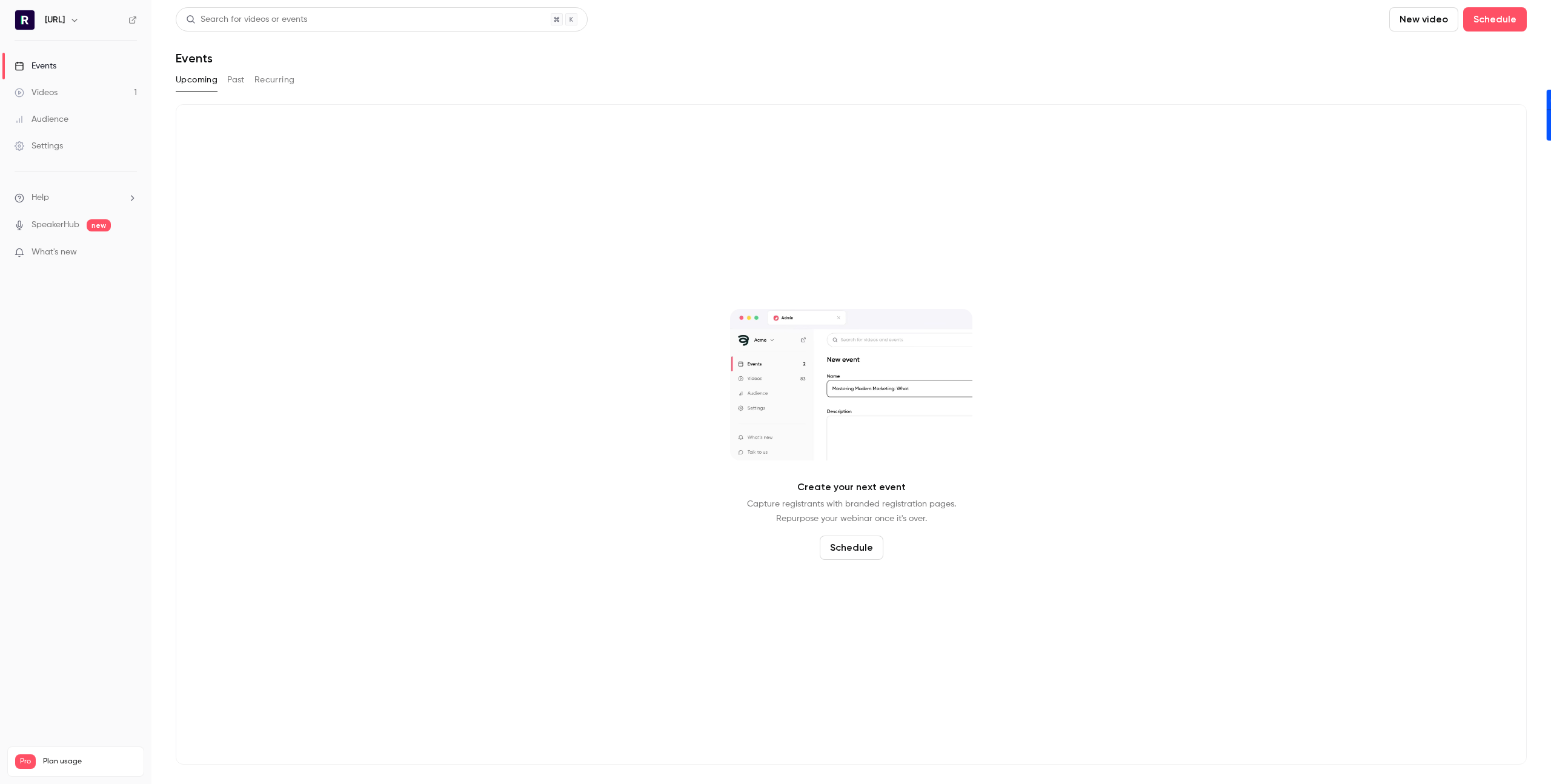
click at [59, 81] on link "Videos 1" at bounding box center [76, 92] width 152 height 27
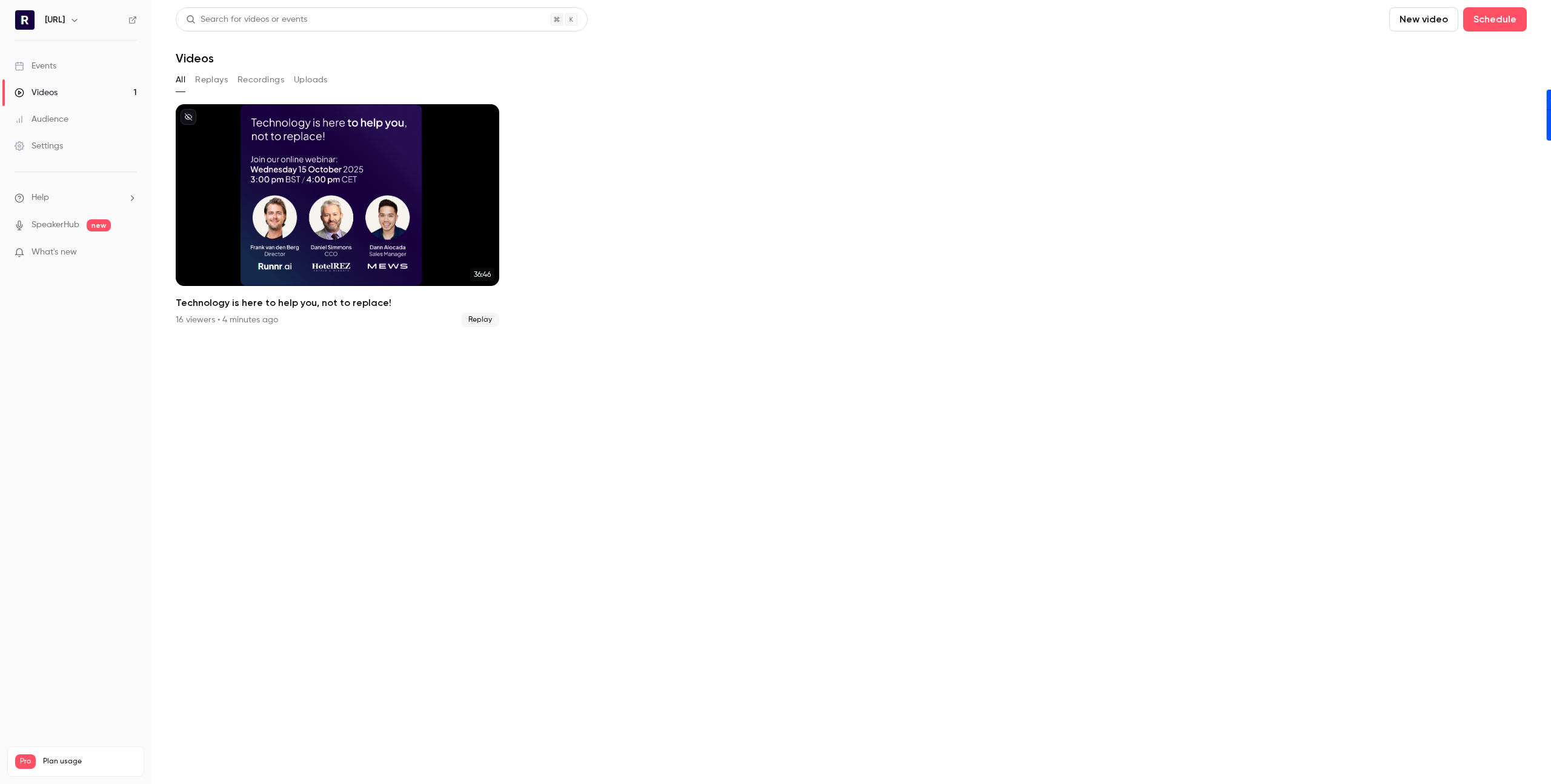
click at [214, 81] on button "Replays" at bounding box center [211, 80] width 32 height 19
click at [48, 61] on div "Events" at bounding box center [35, 66] width 42 height 12
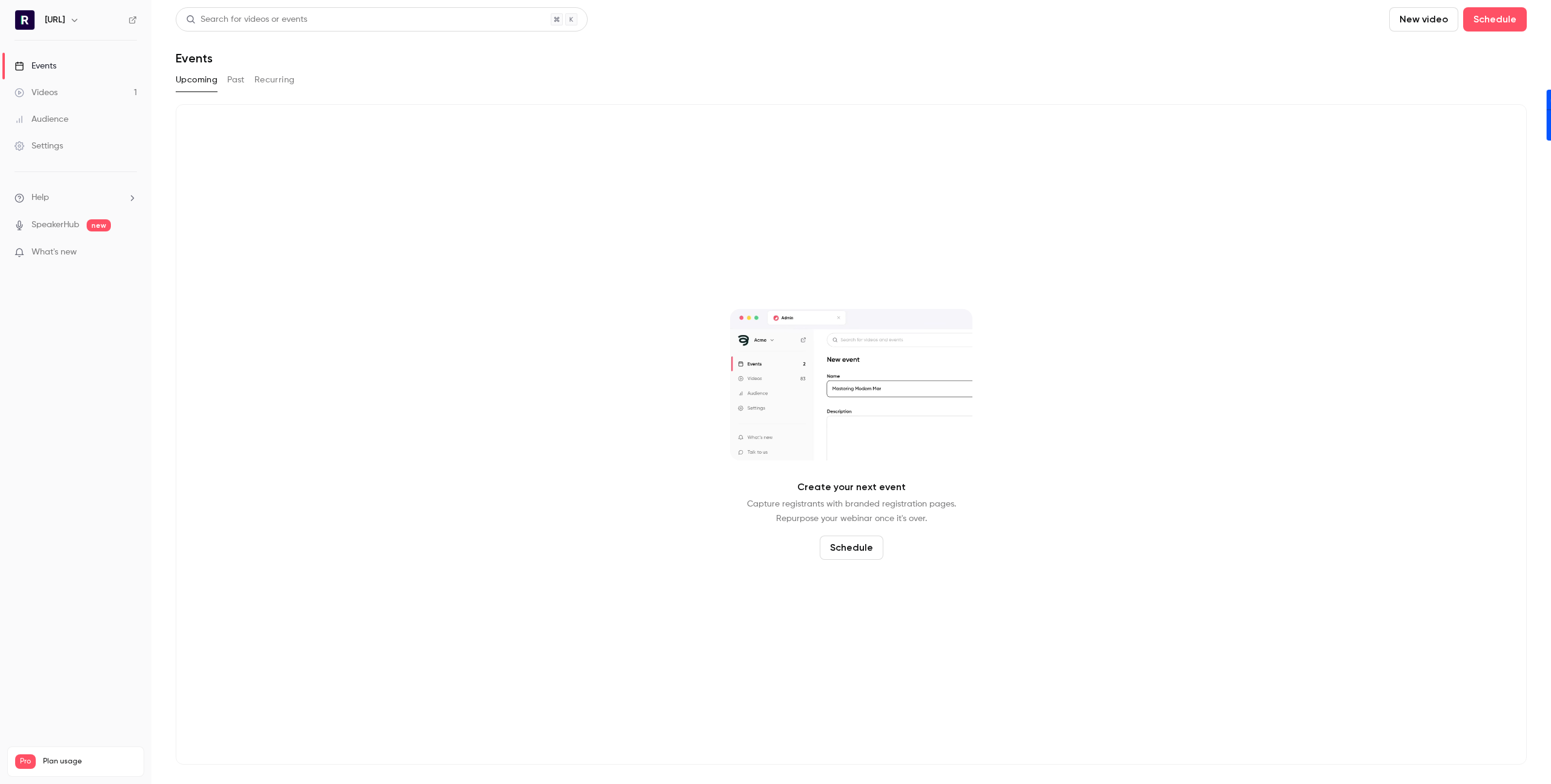
drag, startPoint x: 217, startPoint y: 77, endPoint x: 226, endPoint y: 74, distance: 9.5
click at [217, 77] on div "Upcoming Past Recurring" at bounding box center [851, 80] width 1351 height 19
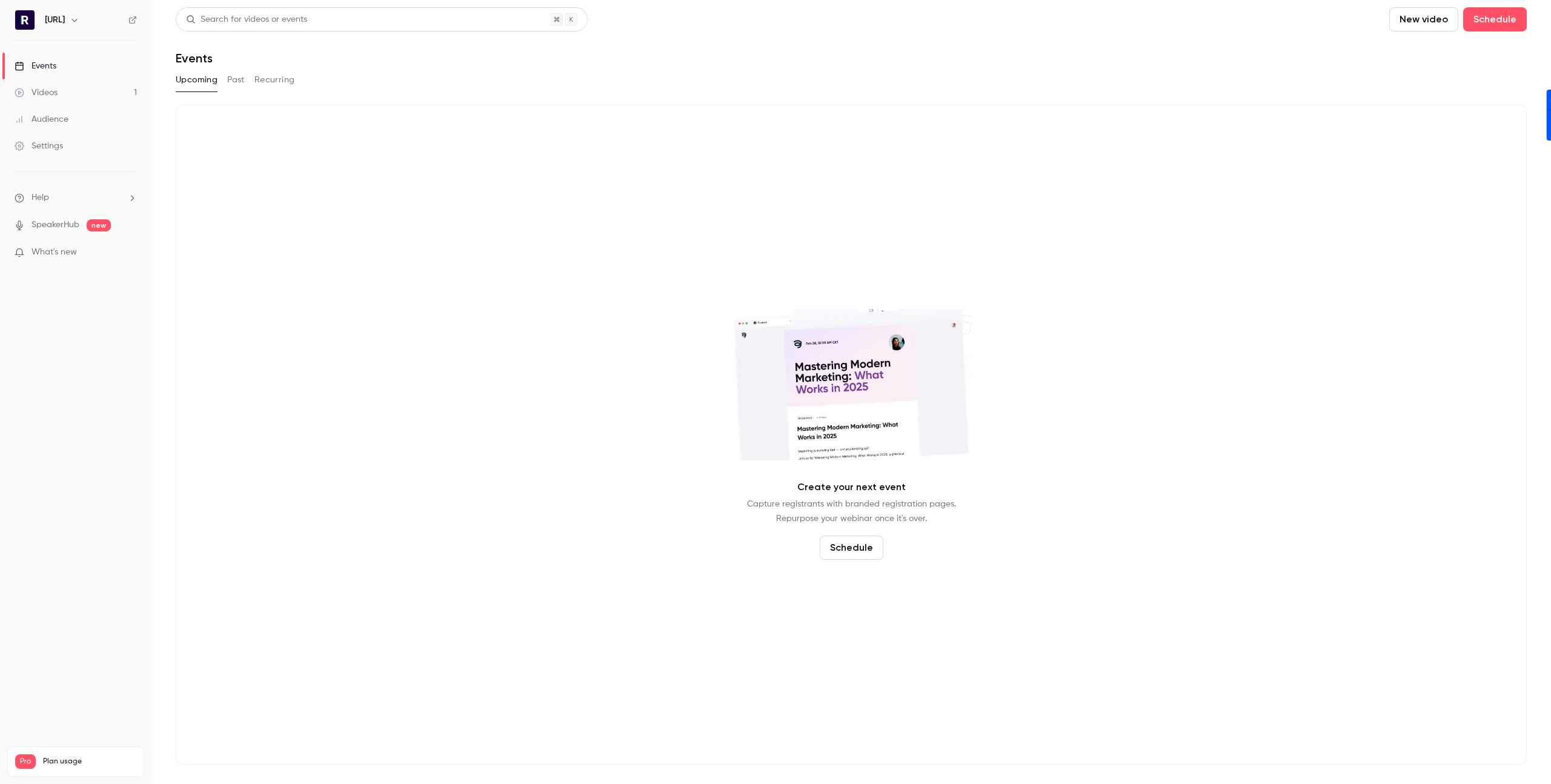
click at [232, 74] on button "Past" at bounding box center [235, 80] width 17 height 19
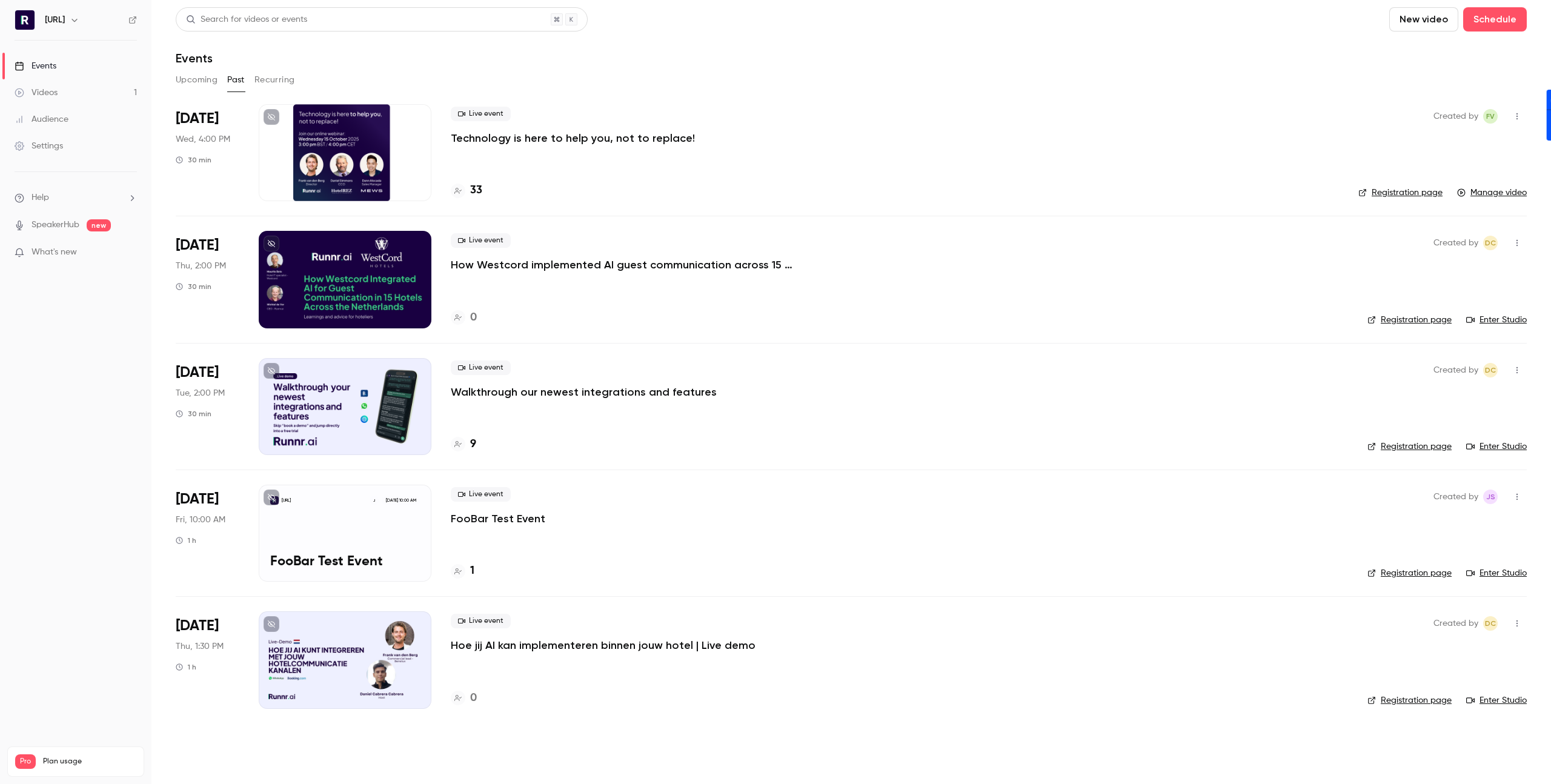
click at [269, 77] on button "Recurring" at bounding box center [274, 80] width 41 height 19
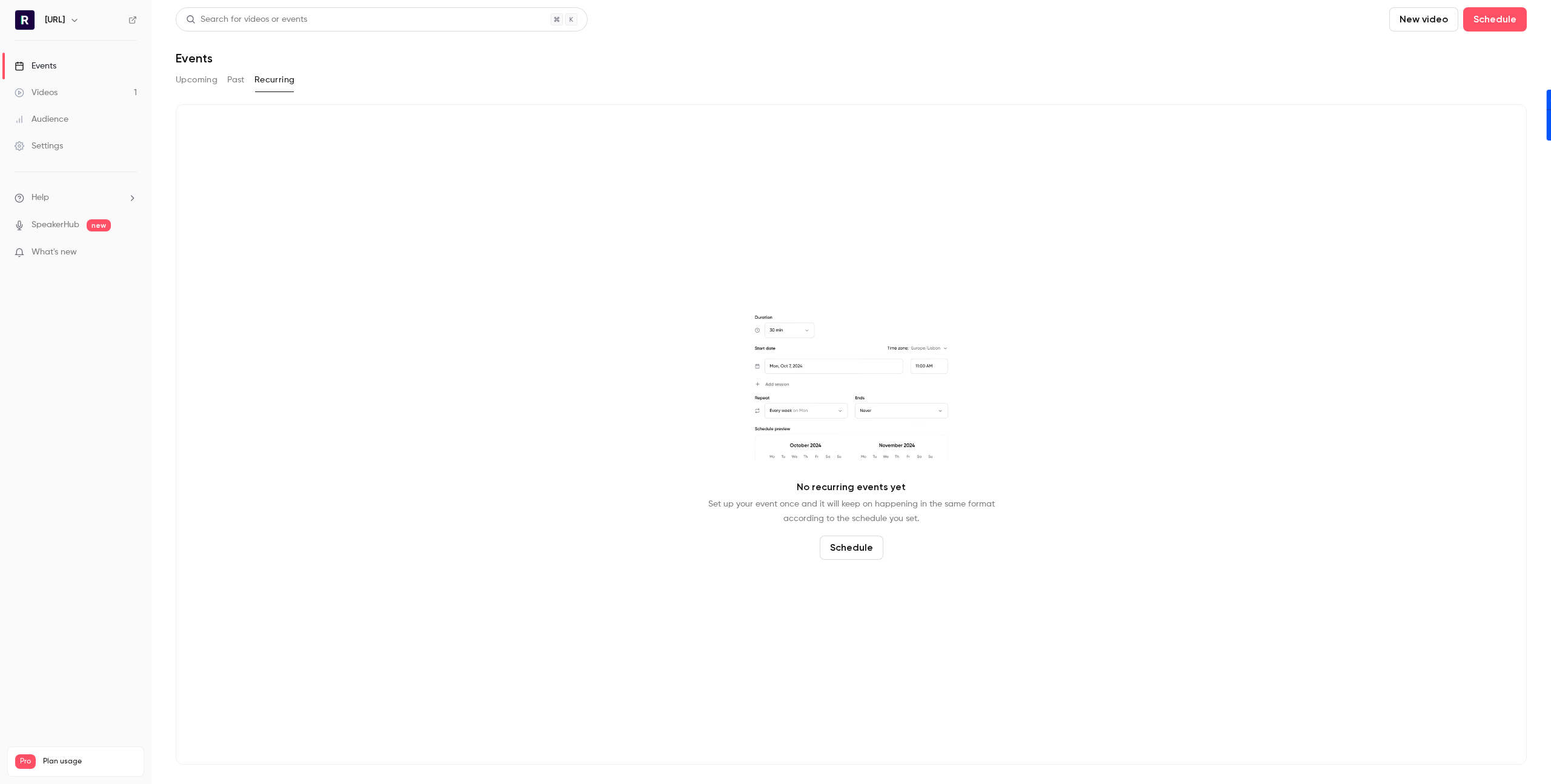
click at [221, 77] on div "Upcoming Past Recurring" at bounding box center [851, 80] width 1351 height 19
click at [227, 77] on button "Past" at bounding box center [235, 80] width 17 height 19
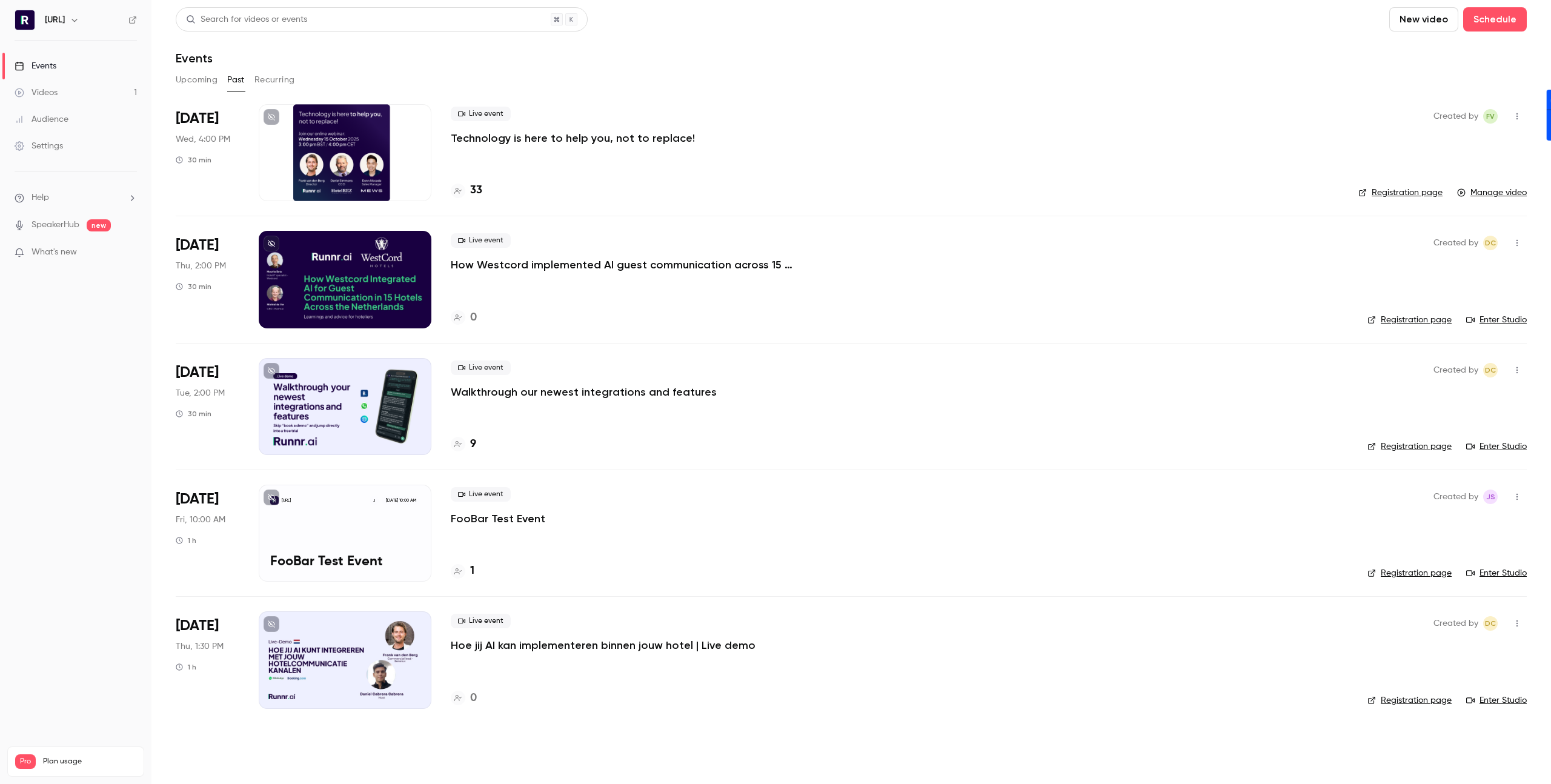
click at [477, 443] on div "9" at bounding box center [899, 444] width 897 height 17
click at [479, 445] on div "9" at bounding box center [899, 444] width 897 height 17
click at [476, 443] on h4 "9" at bounding box center [473, 444] width 6 height 17
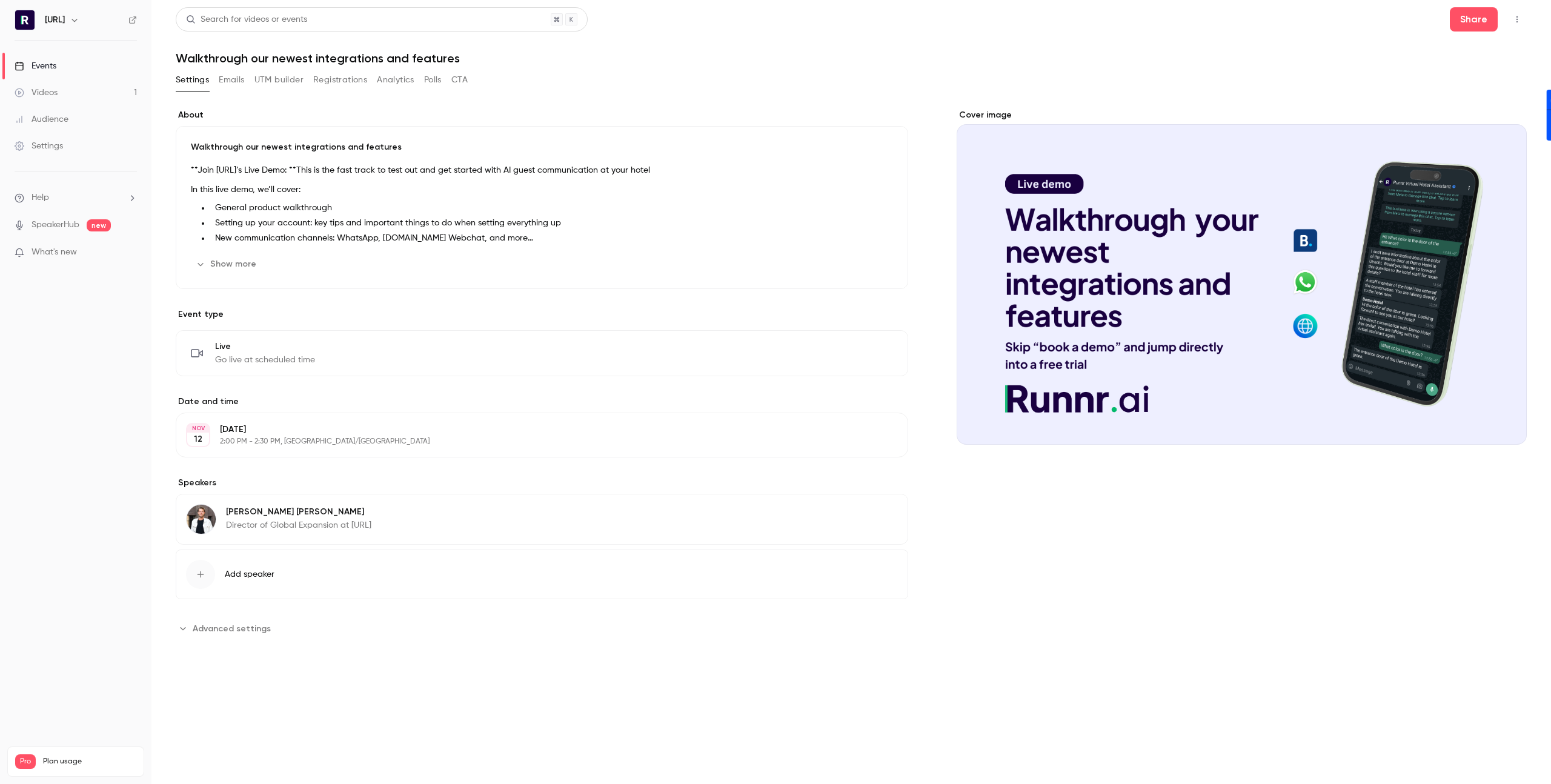
click at [397, 79] on button "Analytics" at bounding box center [395, 80] width 37 height 19
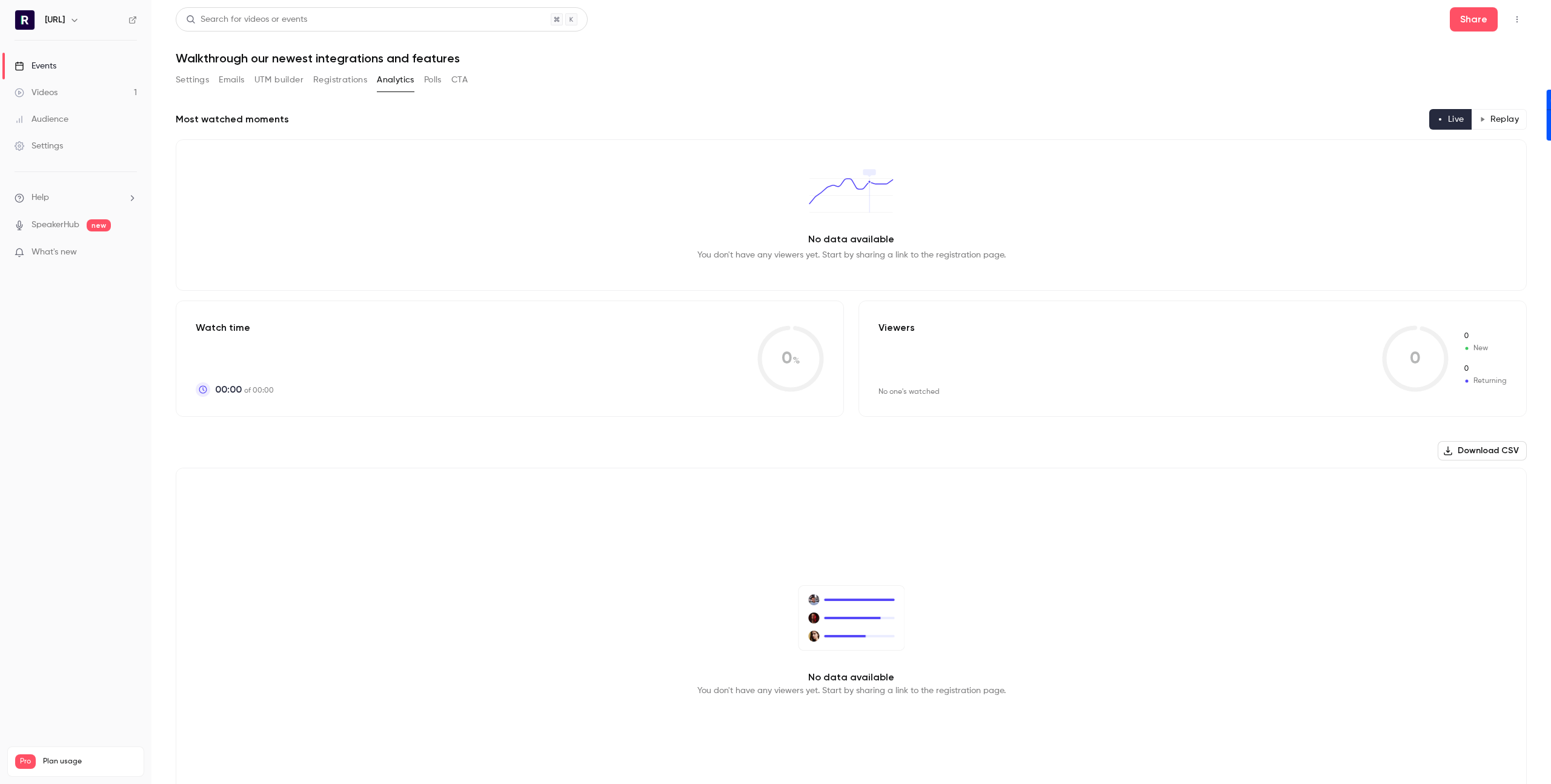
click at [41, 66] on div "Events" at bounding box center [35, 66] width 42 height 12
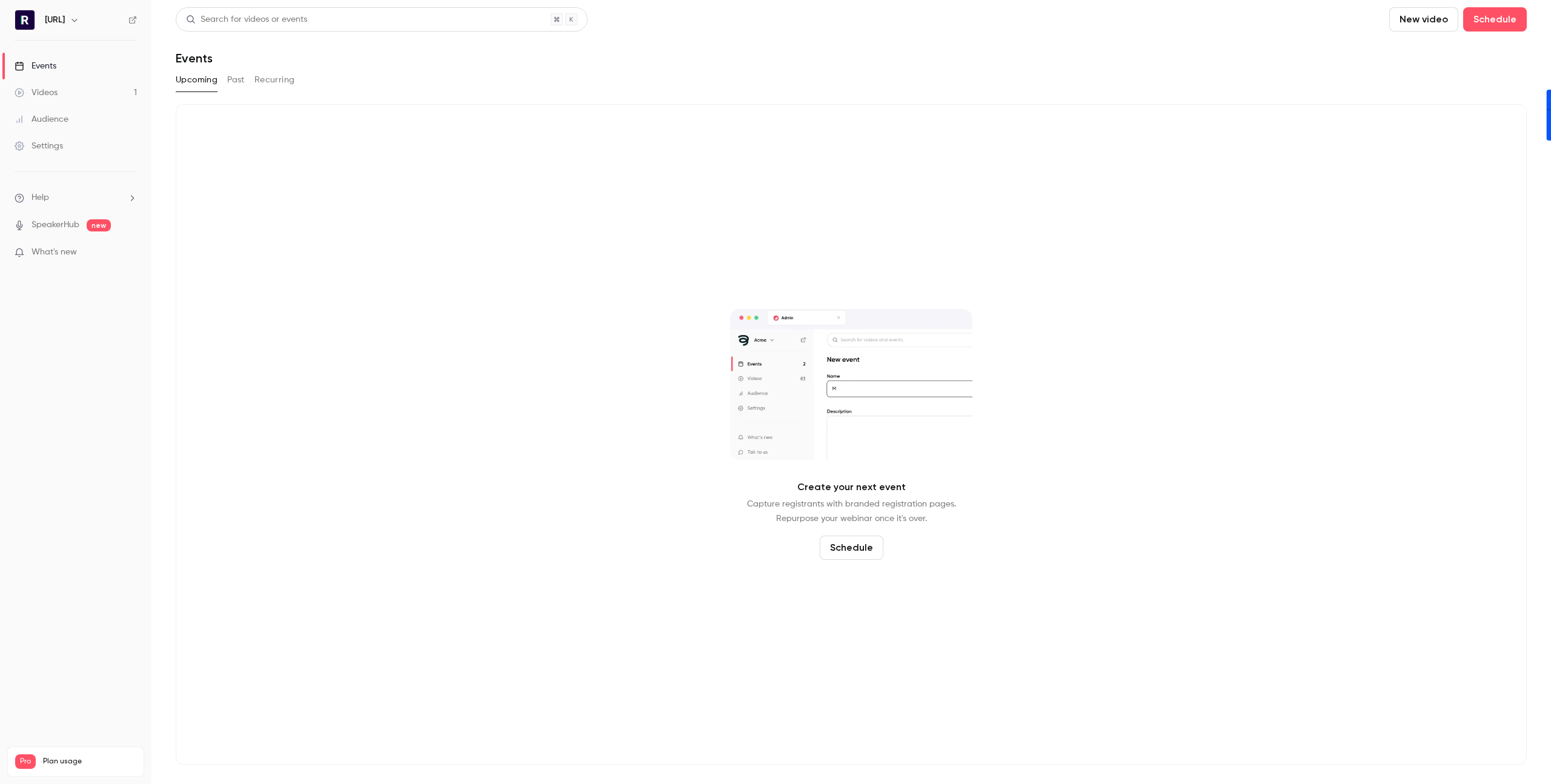
click at [77, 19] on div "[URL]" at bounding box center [81, 19] width 74 height 14
click at [79, 17] on icon "button" at bounding box center [74, 20] width 10 height 10
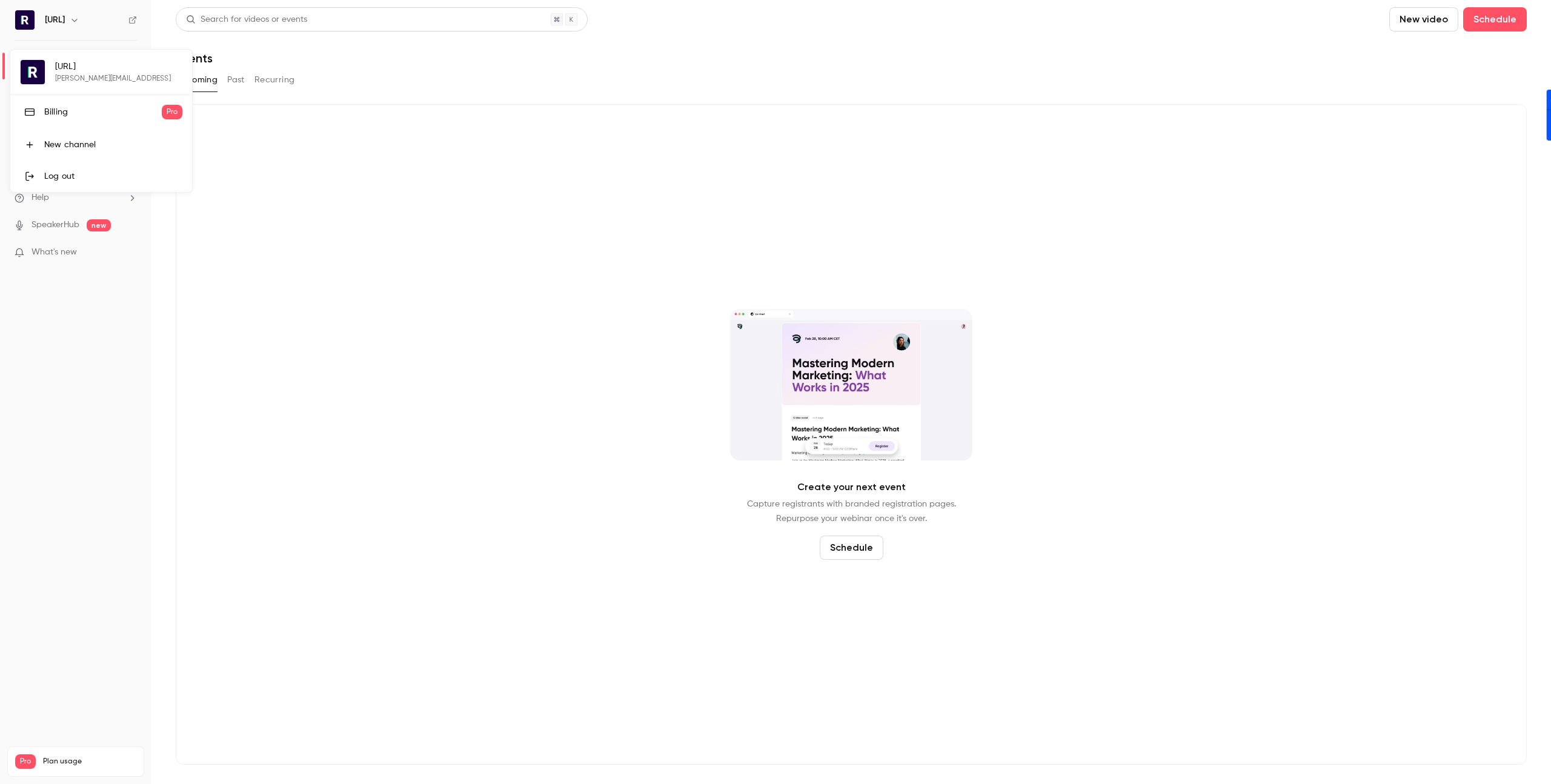
drag, startPoint x: 377, startPoint y: 217, endPoint x: 277, endPoint y: 158, distance: 116.1
click at [366, 205] on div at bounding box center [775, 392] width 1551 height 784
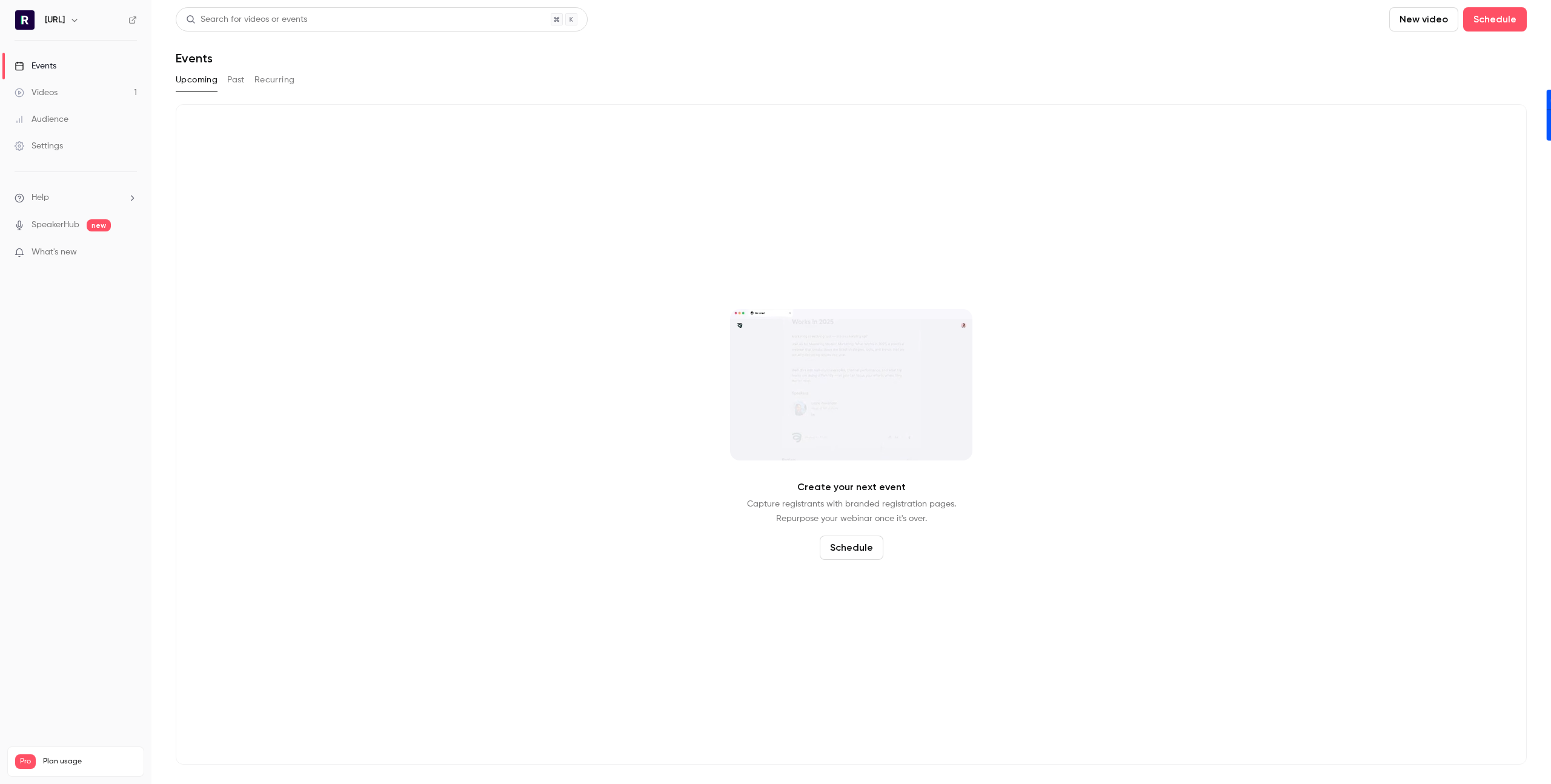
click at [237, 74] on button "Past" at bounding box center [235, 80] width 17 height 19
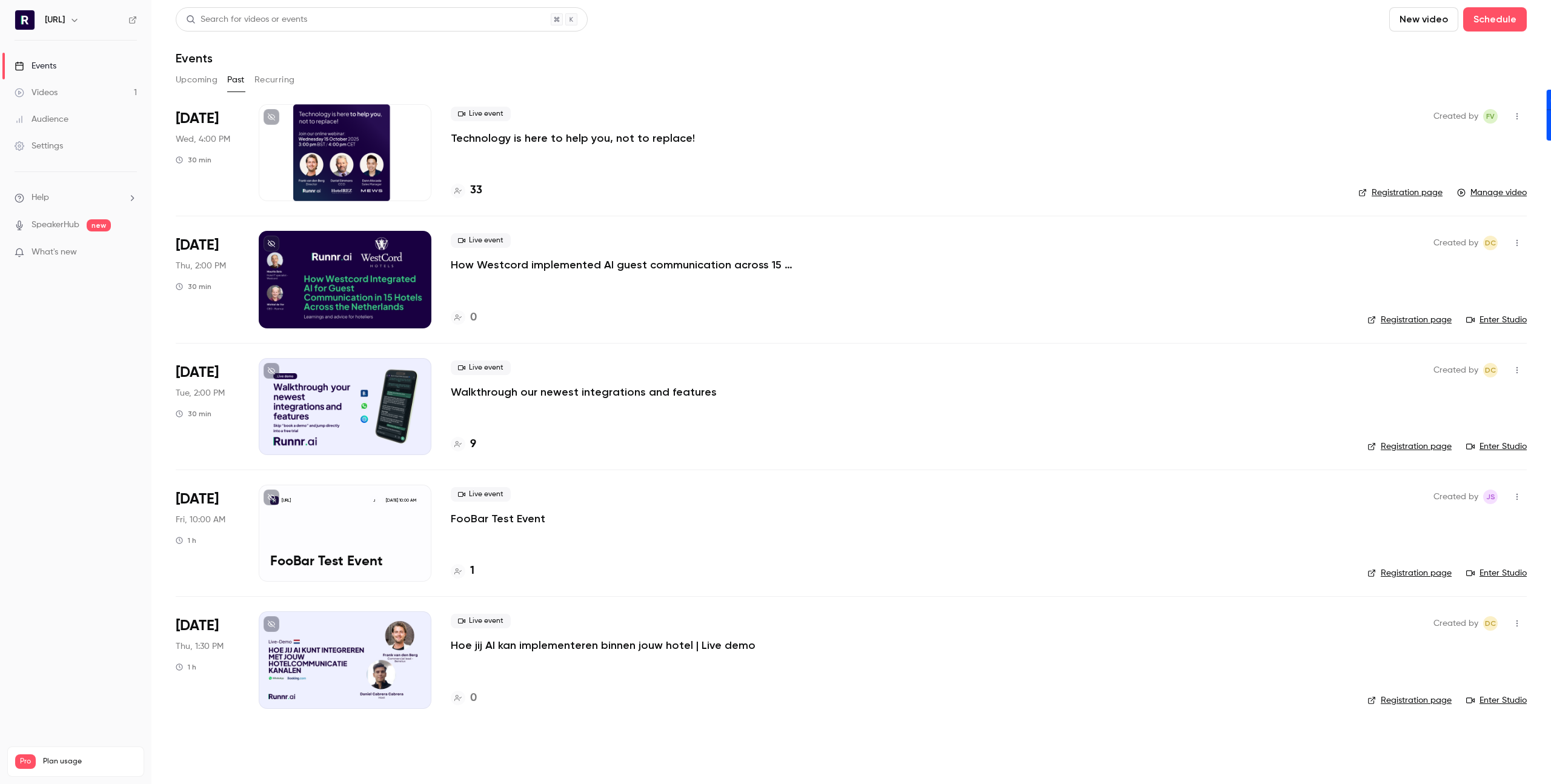
click at [481, 186] on h4 "33" at bounding box center [477, 190] width 12 height 17
